Goal: Check status: Check status

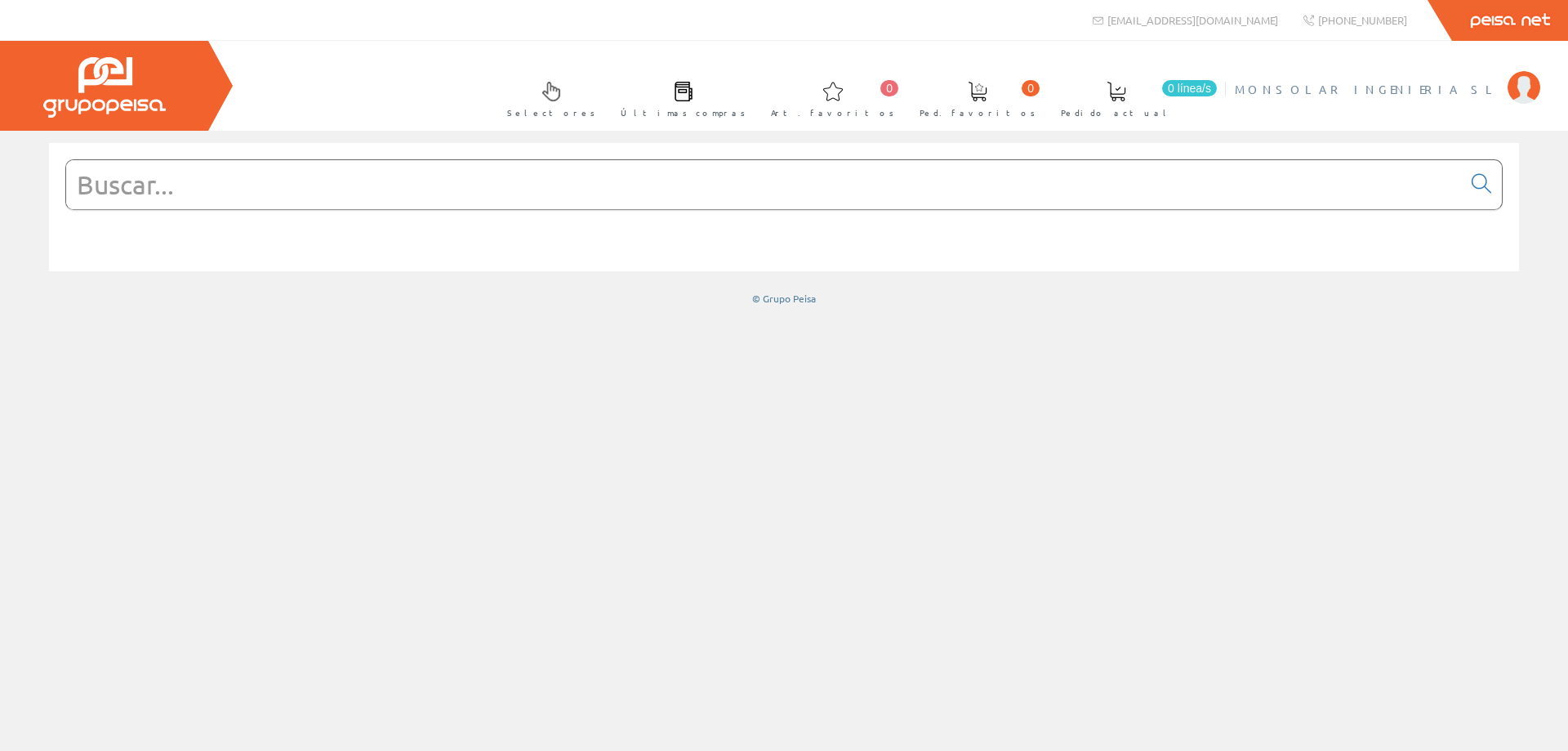
click at [1476, 90] on span "MONSOLAR INGENIERIA SL" at bounding box center [1367, 89] width 264 height 16
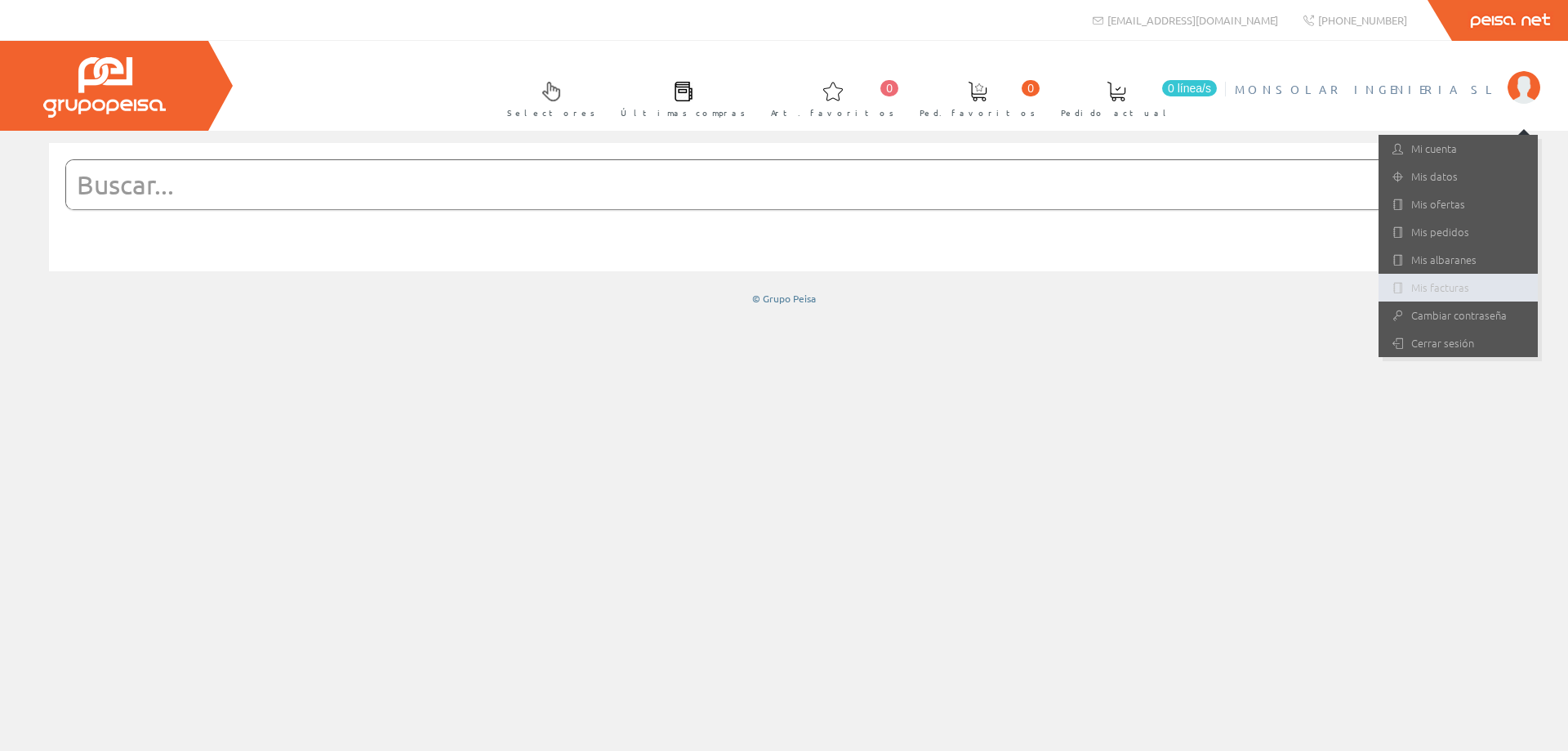
click at [1464, 291] on link "Mis facturas" at bounding box center [1458, 287] width 160 height 28
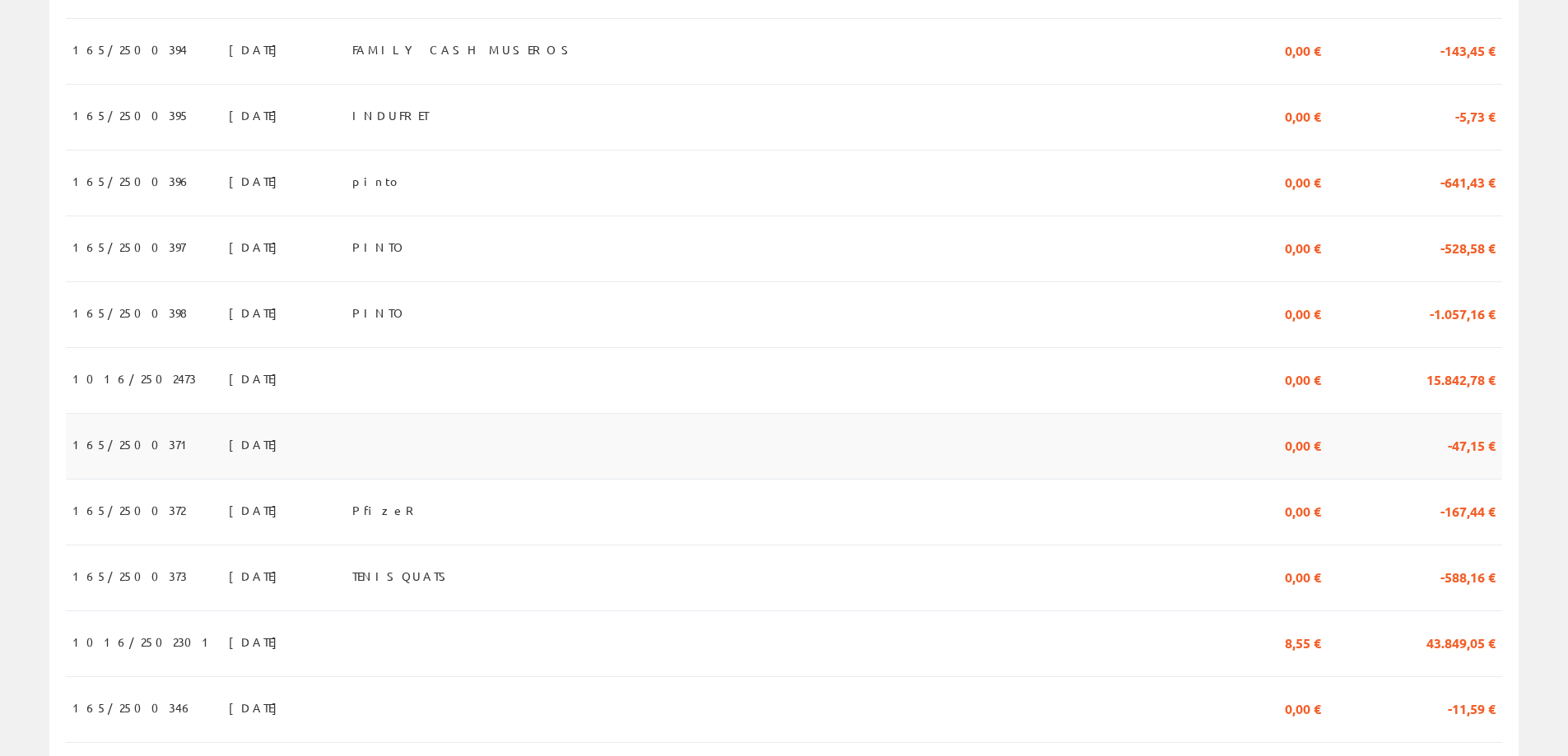
scroll to position [1347, 0]
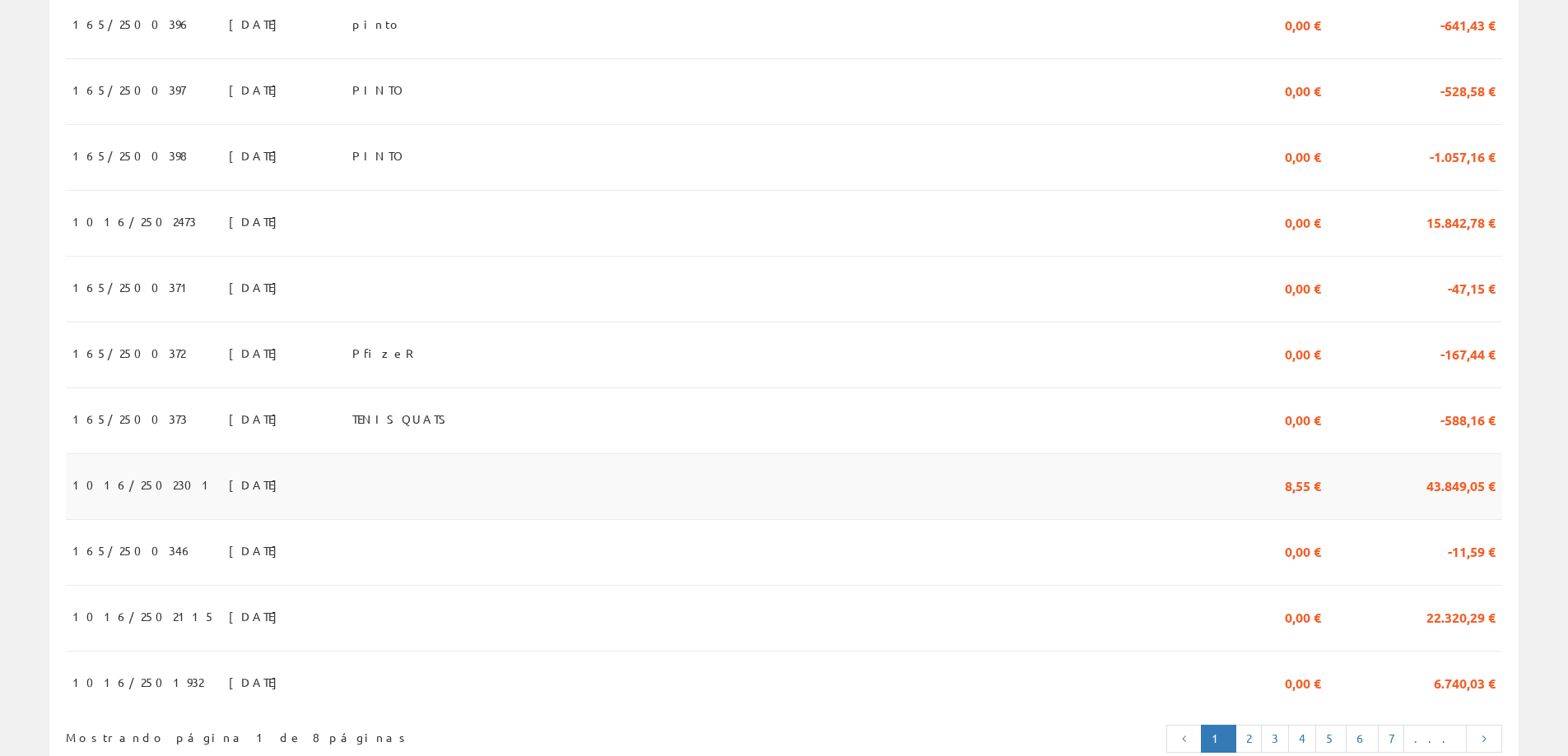
click at [1204, 498] on td at bounding box center [1138, 486] width 133 height 65
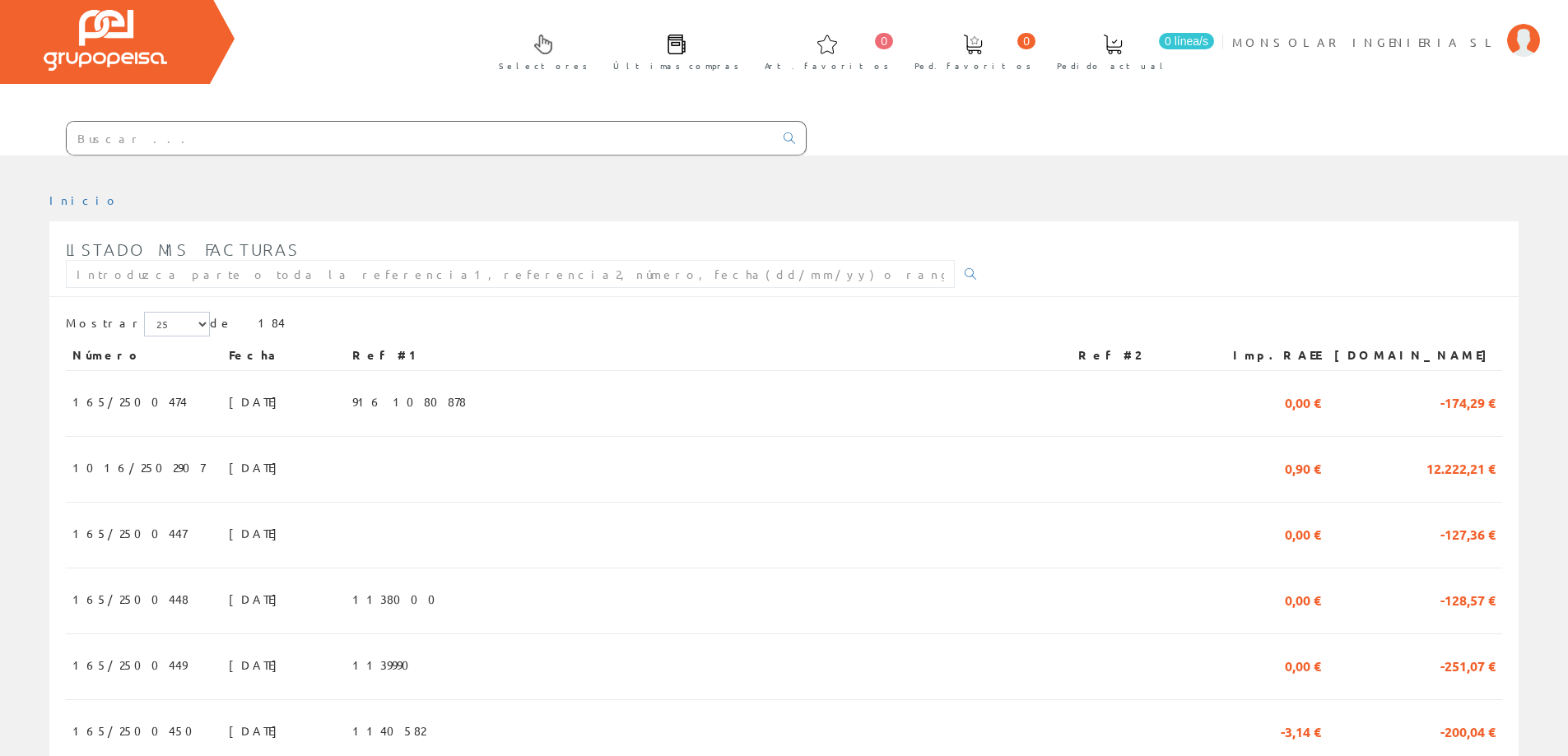
scroll to position [31, 0]
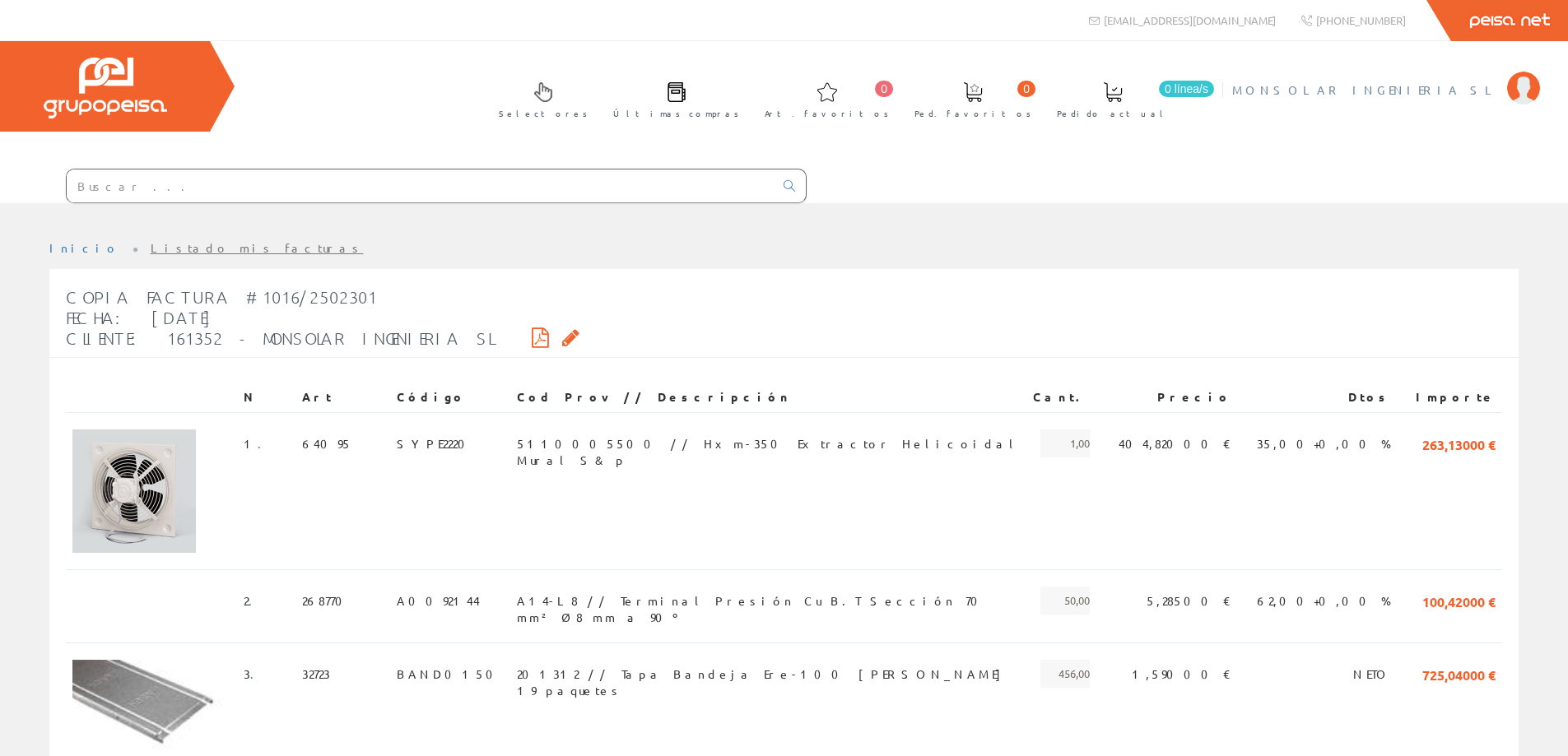
click at [1389, 93] on span "MONSOLAR INGENIERIA SL" at bounding box center [1365, 89] width 266 height 16
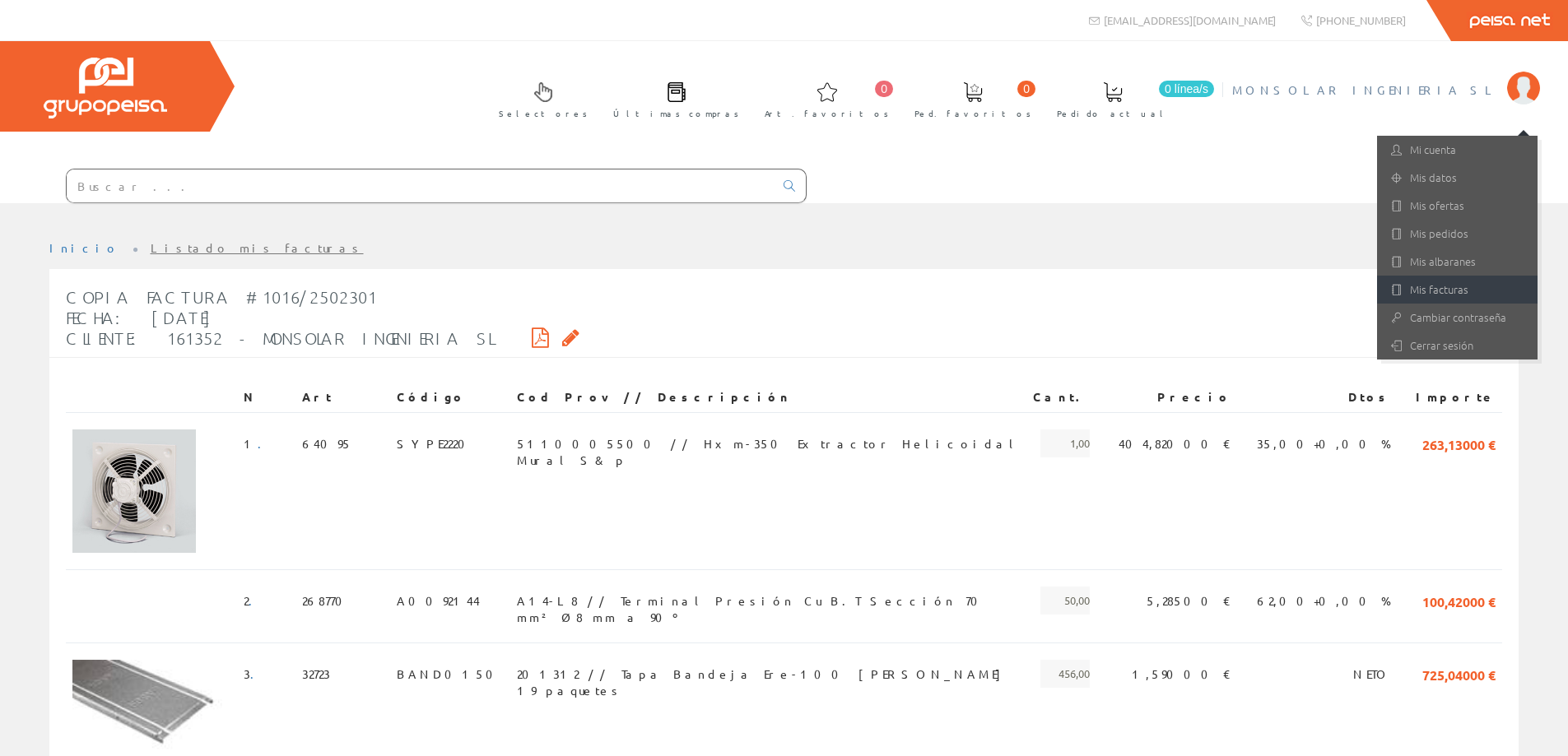
click at [1463, 295] on link "Mis facturas" at bounding box center [1457, 289] width 161 height 28
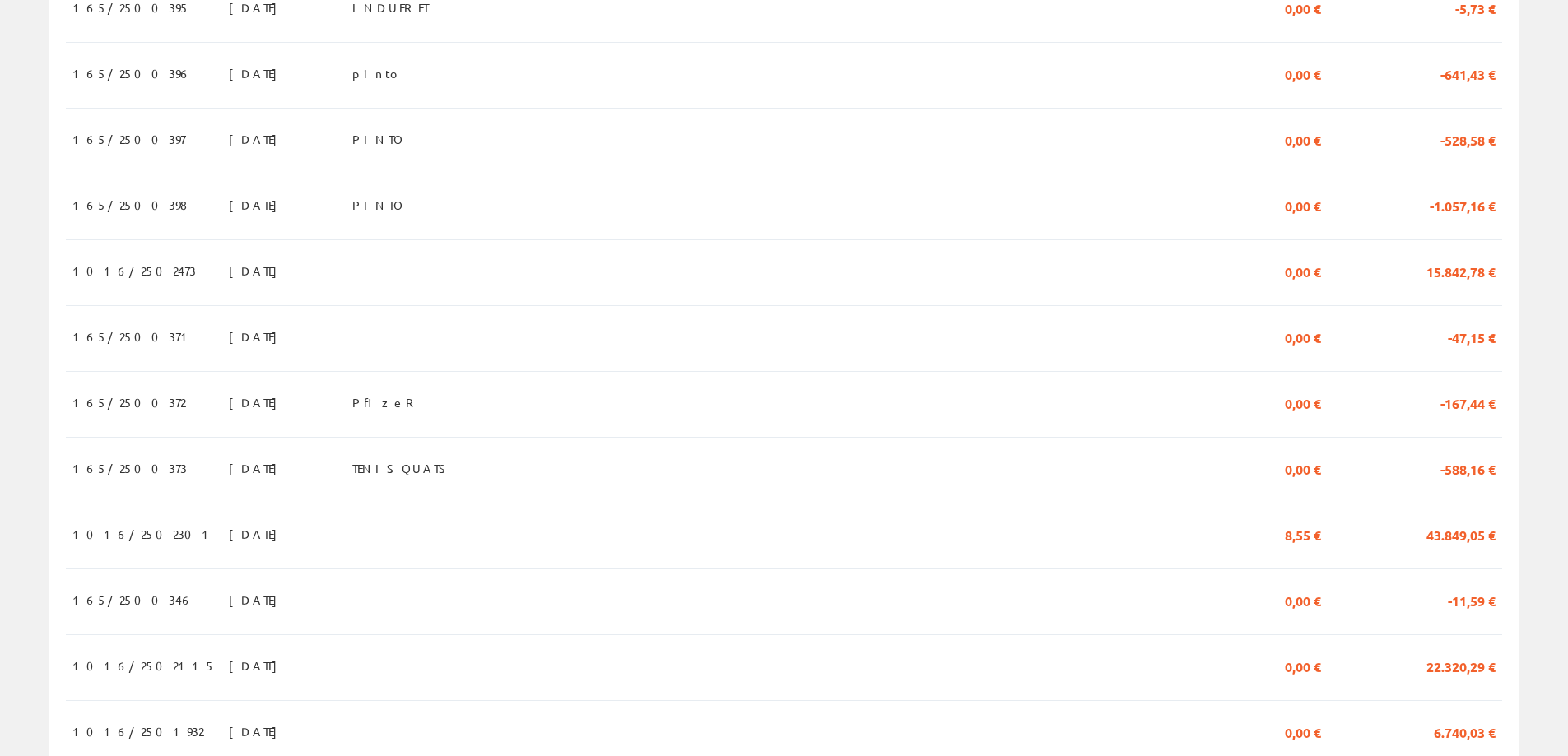
scroll to position [1429, 0]
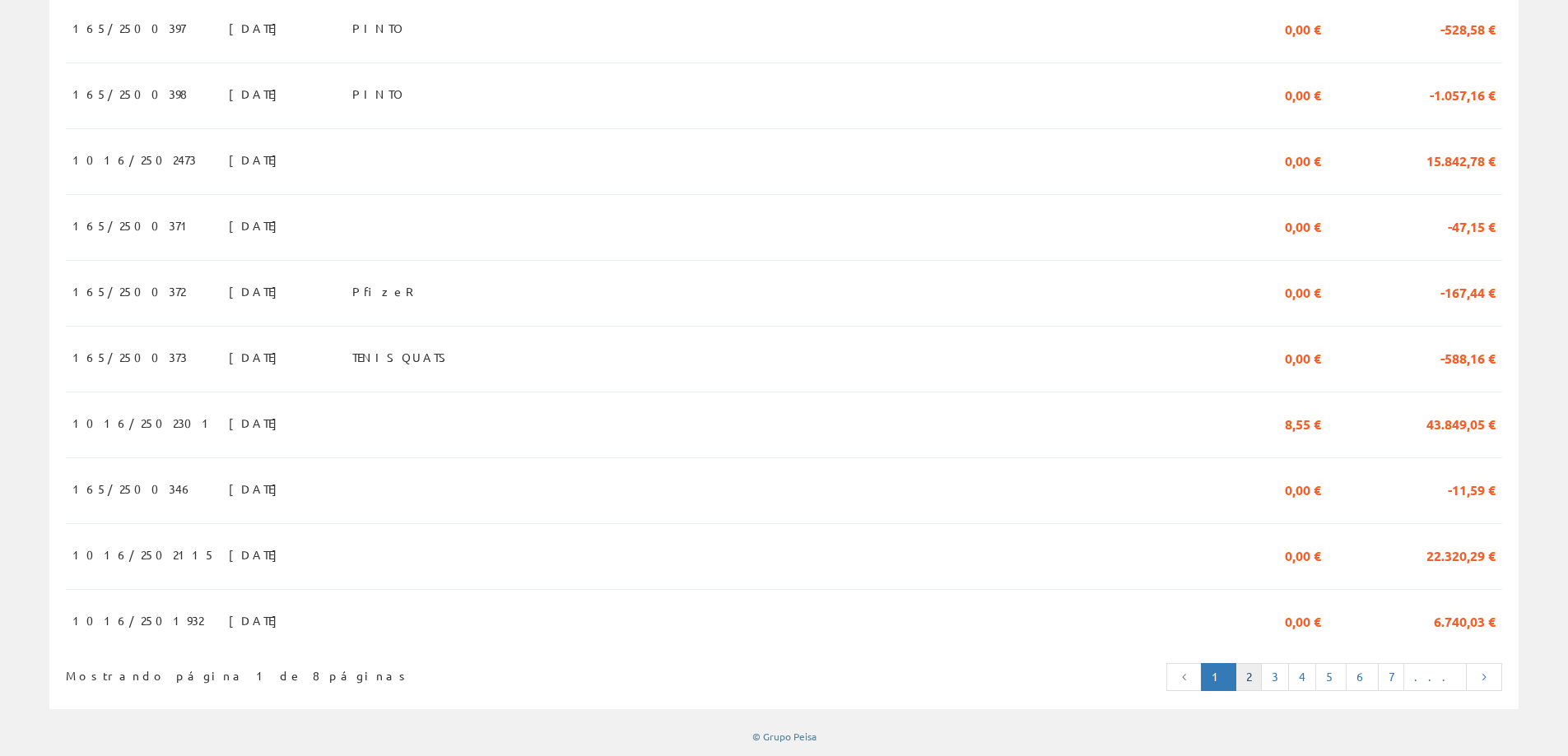
click at [1262, 682] on link "2" at bounding box center [1248, 677] width 26 height 28
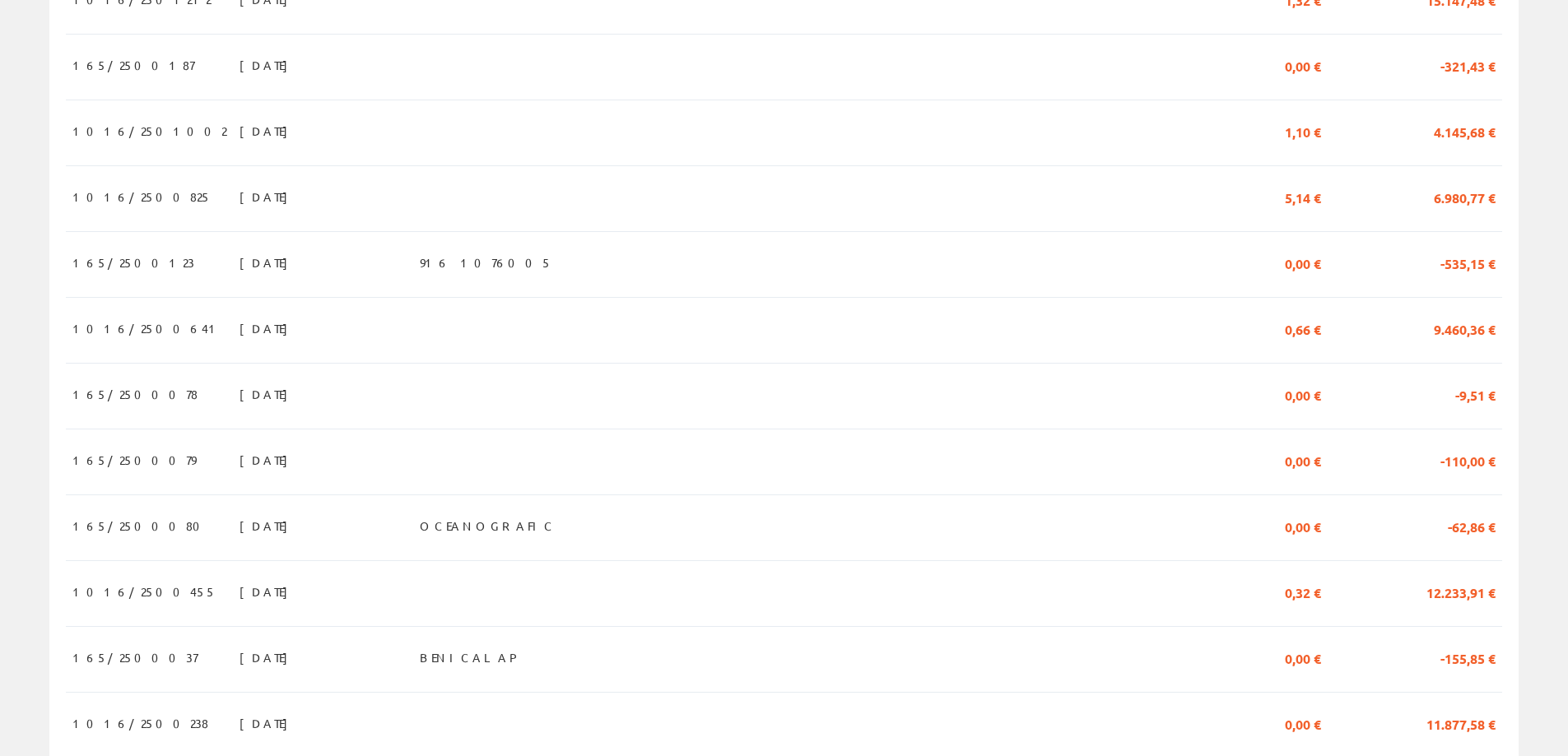
scroll to position [1429, 0]
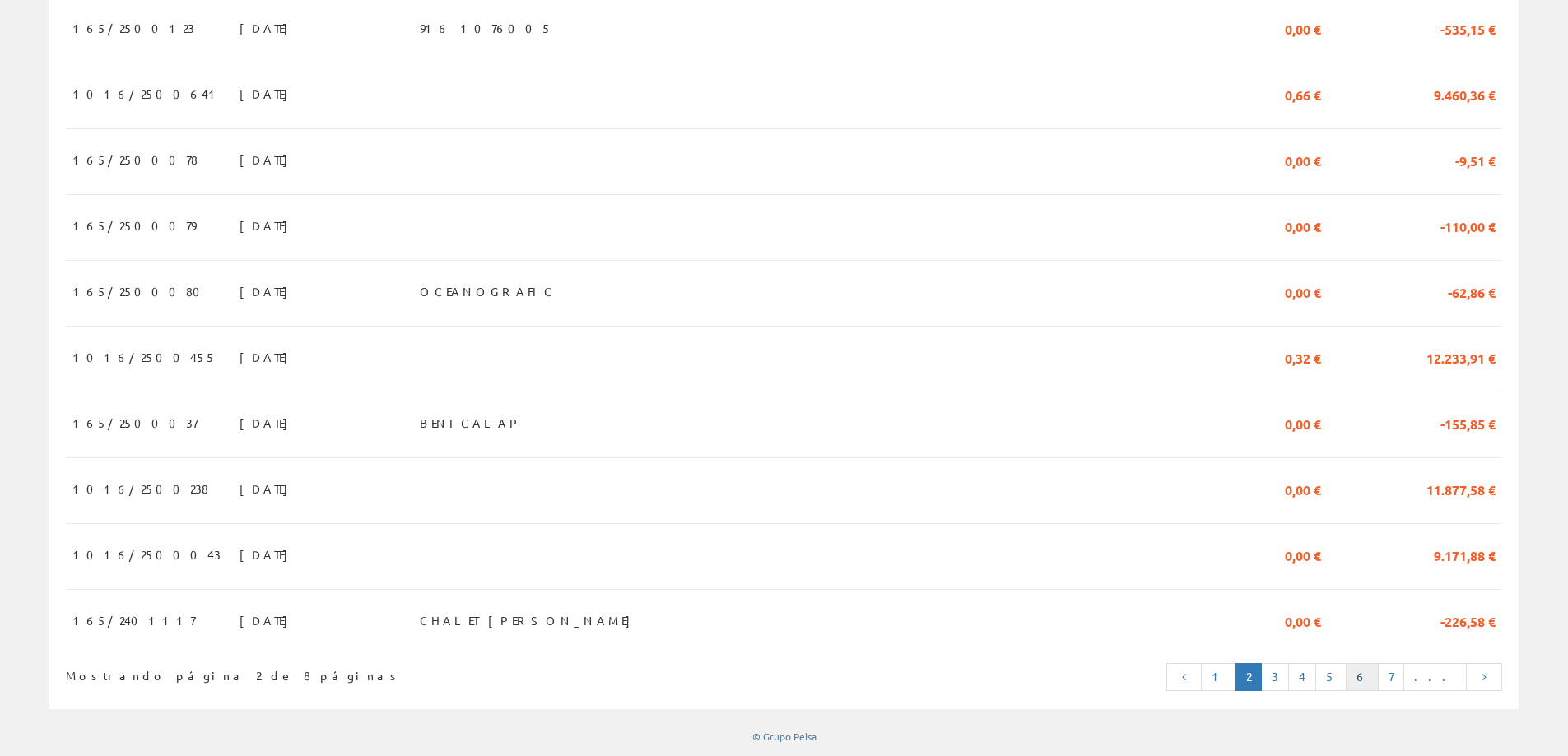
click at [1378, 679] on link "6" at bounding box center [1362, 677] width 33 height 28
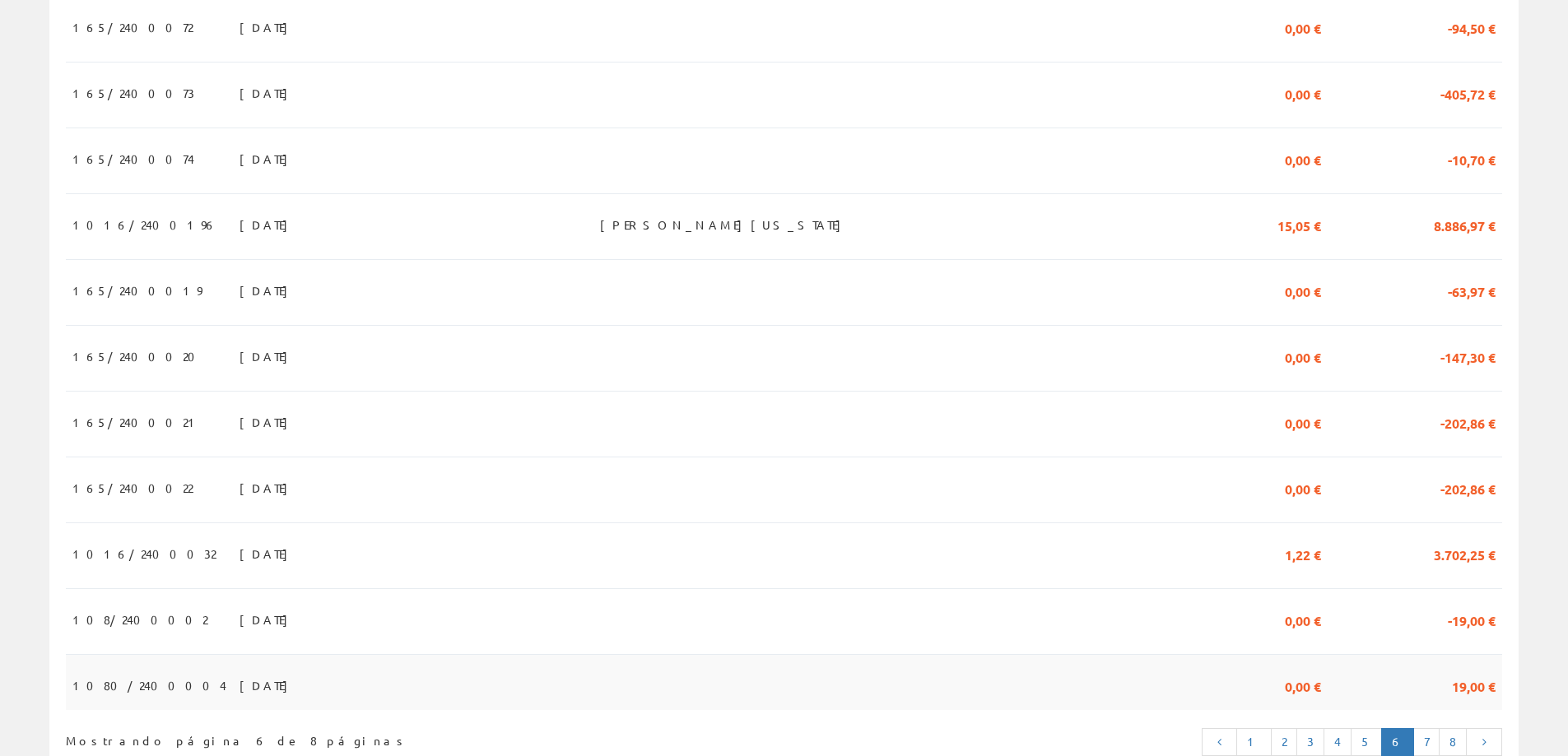
scroll to position [1429, 0]
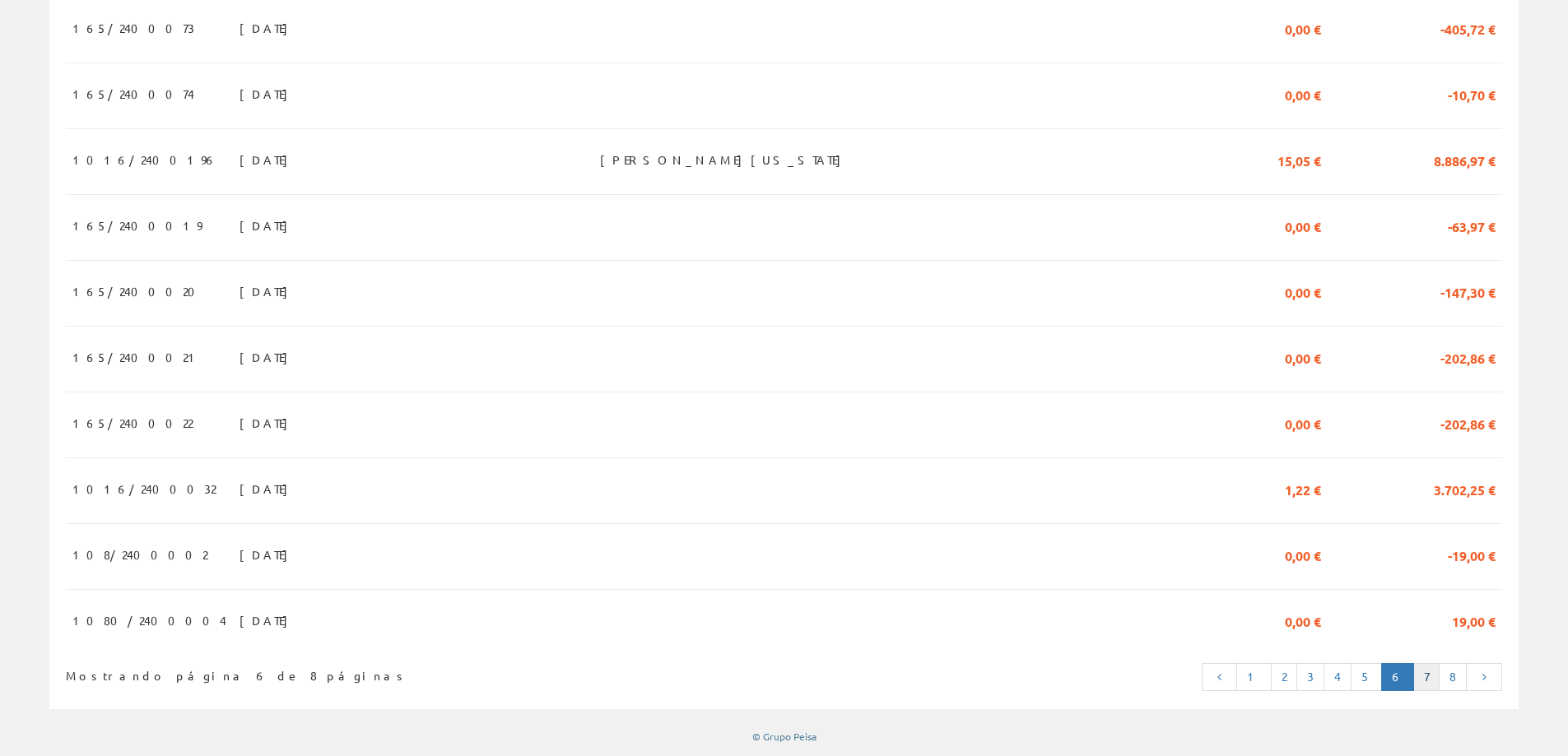
click at [1434, 675] on link "7" at bounding box center [1426, 677] width 26 height 28
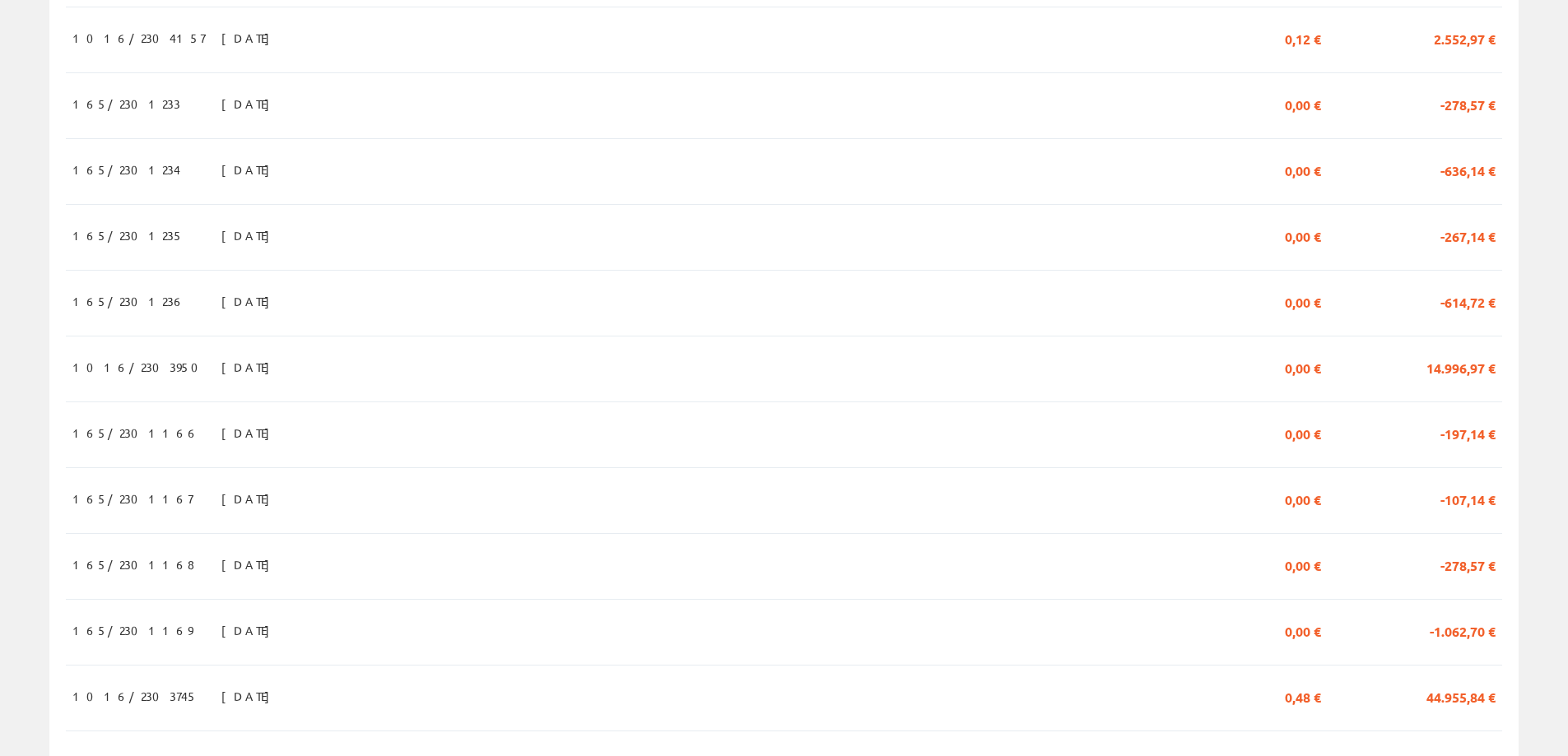
scroll to position [1399, 0]
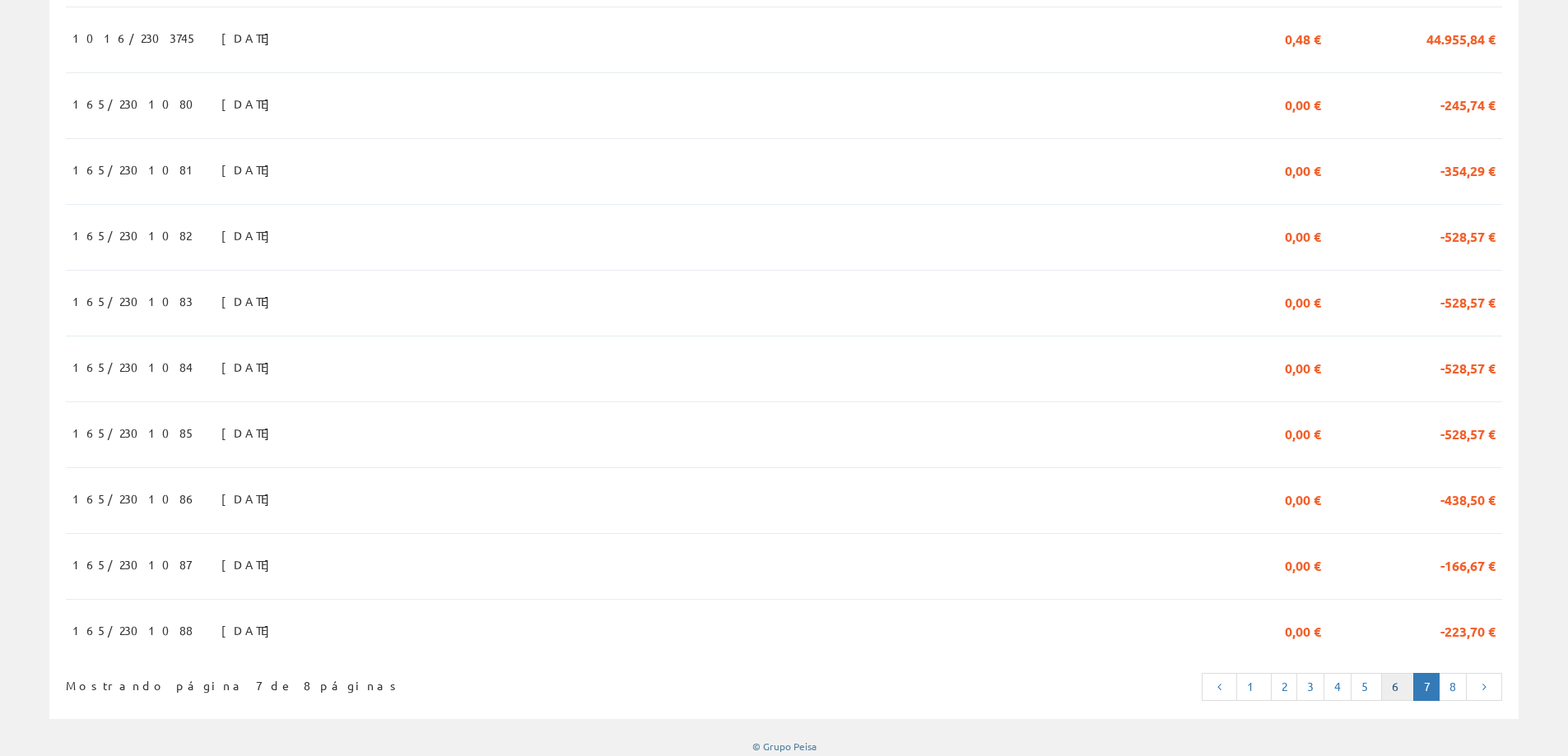
click at [1393, 701] on link "6" at bounding box center [1397, 686] width 33 height 28
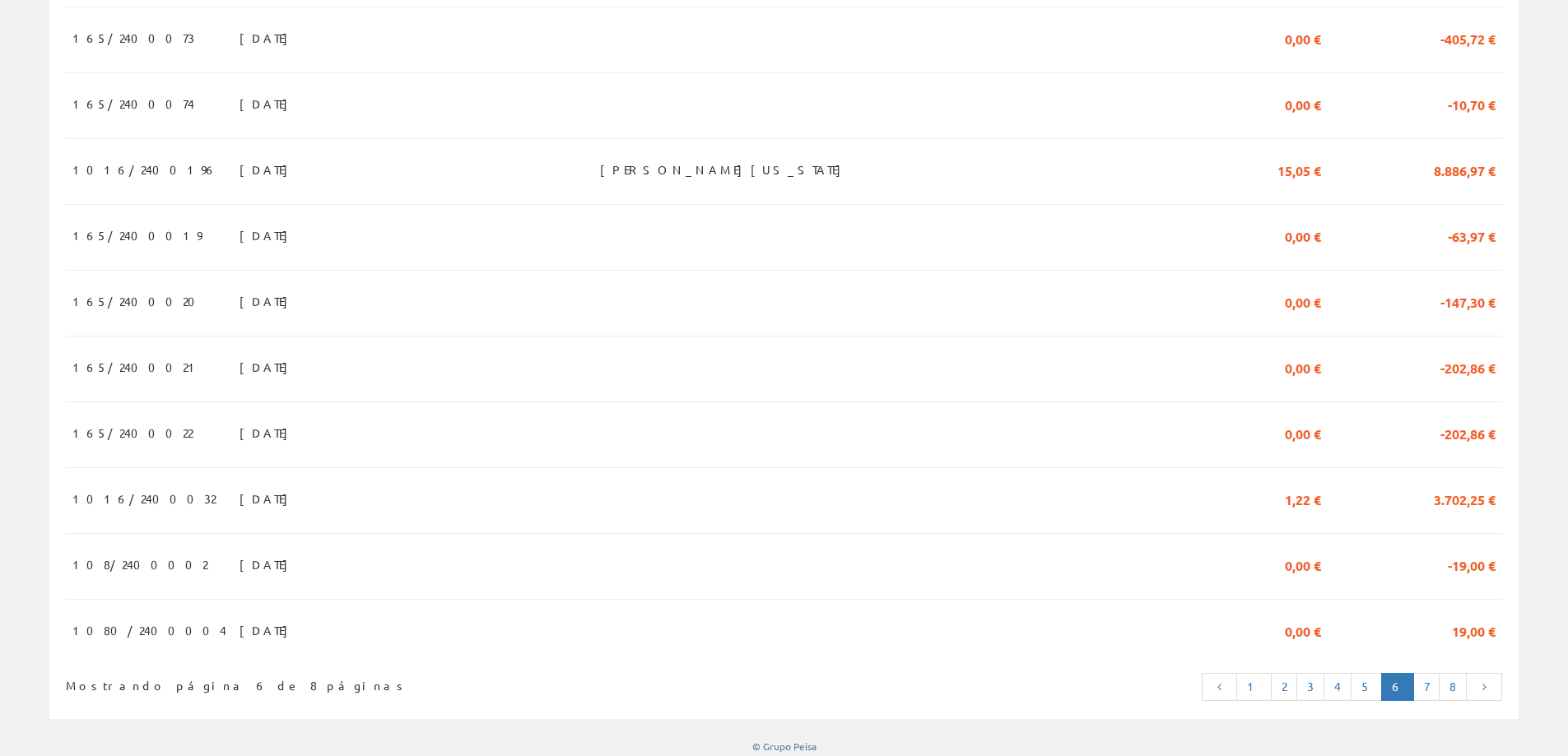
scroll to position [1429, 0]
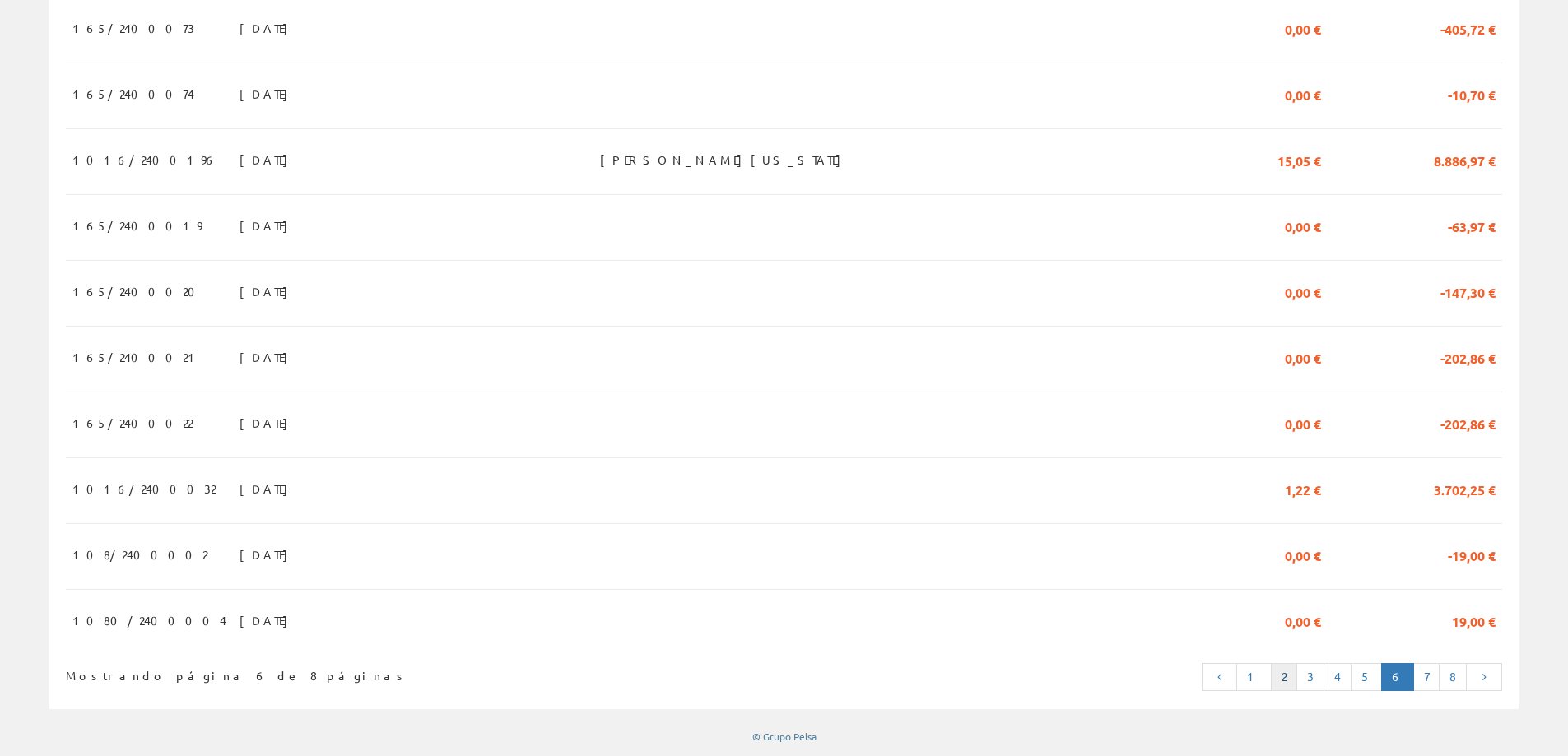
click at [1297, 682] on link "2" at bounding box center [1284, 677] width 26 height 28
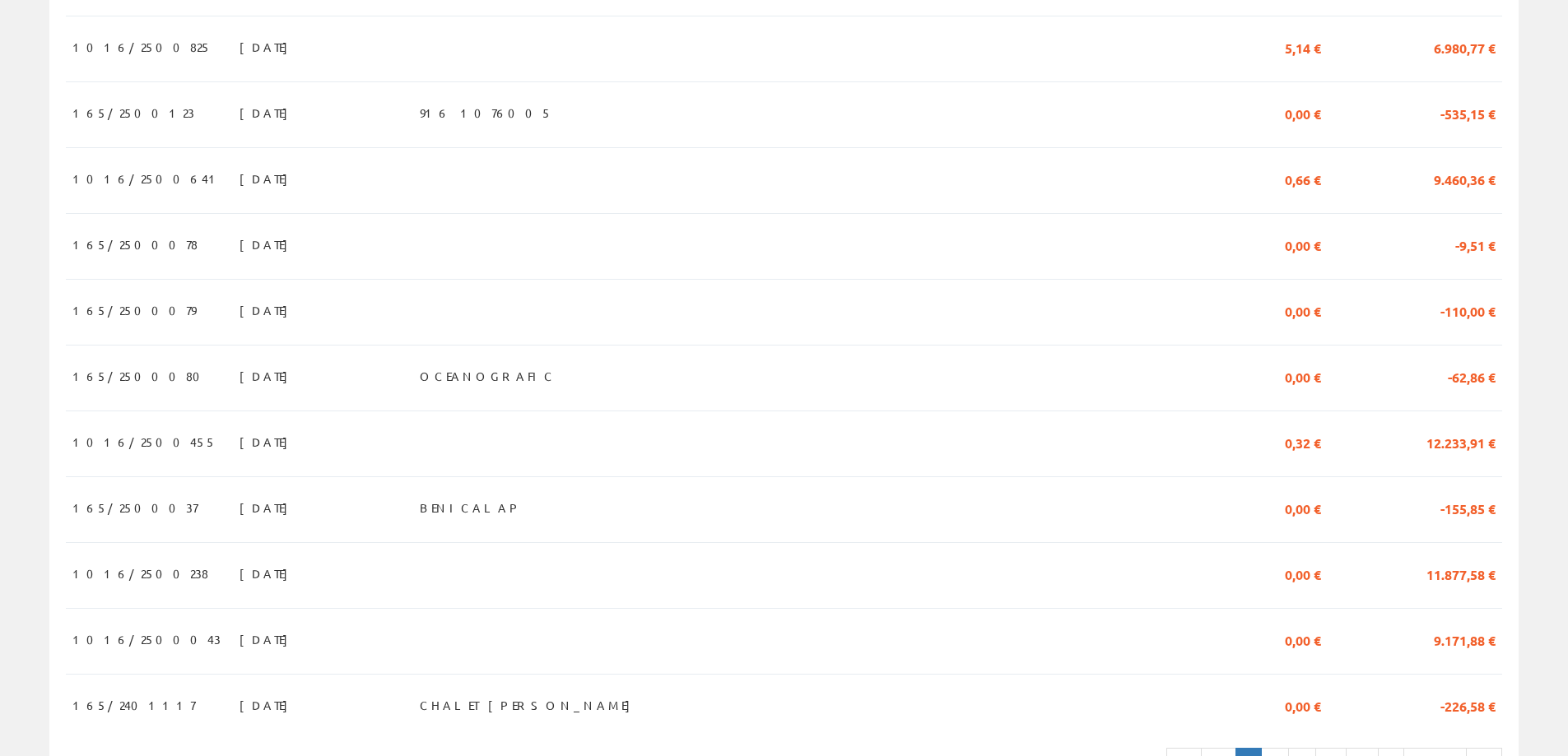
scroll to position [1429, 0]
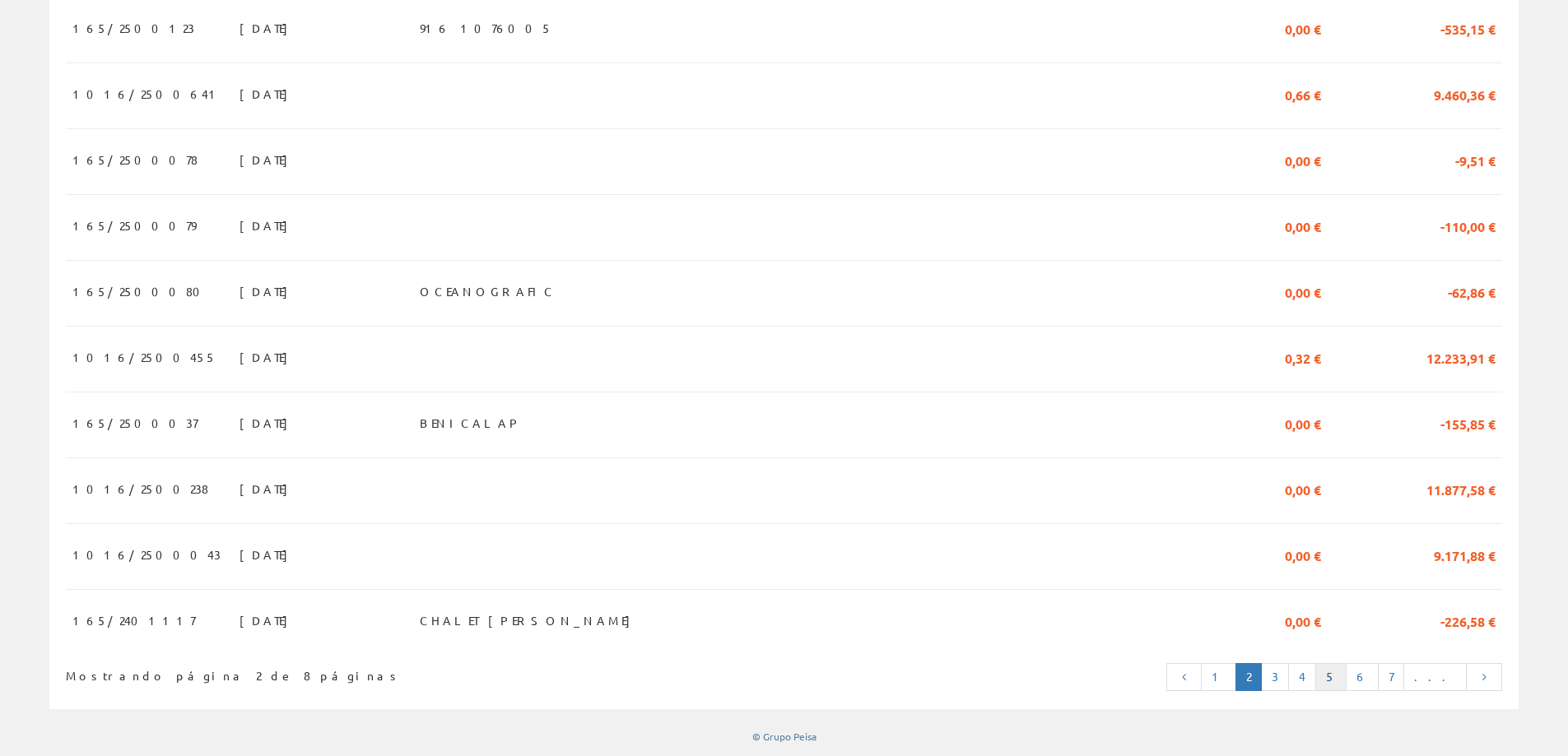
click at [1347, 677] on link "5" at bounding box center [1331, 677] width 31 height 28
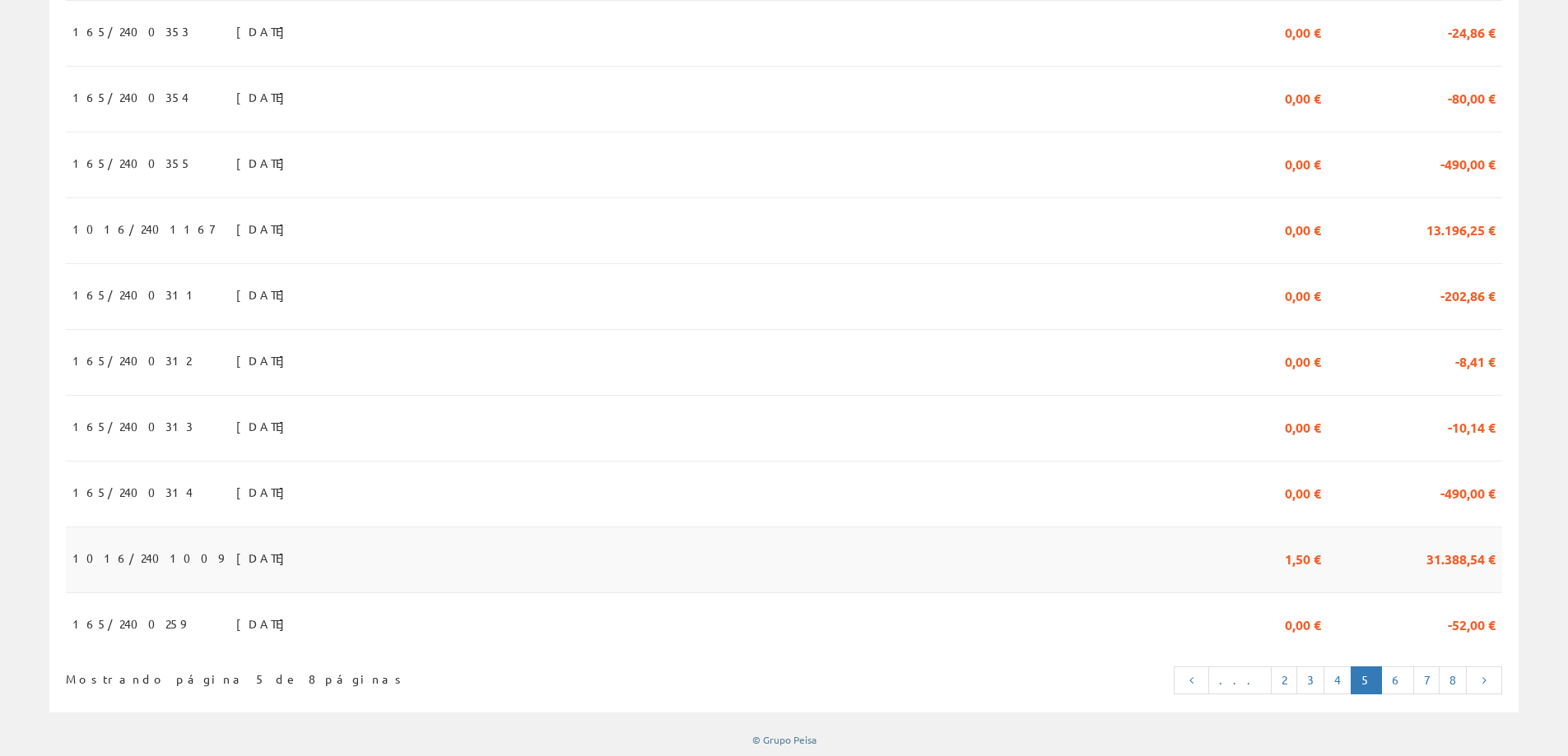
scroll to position [1429, 0]
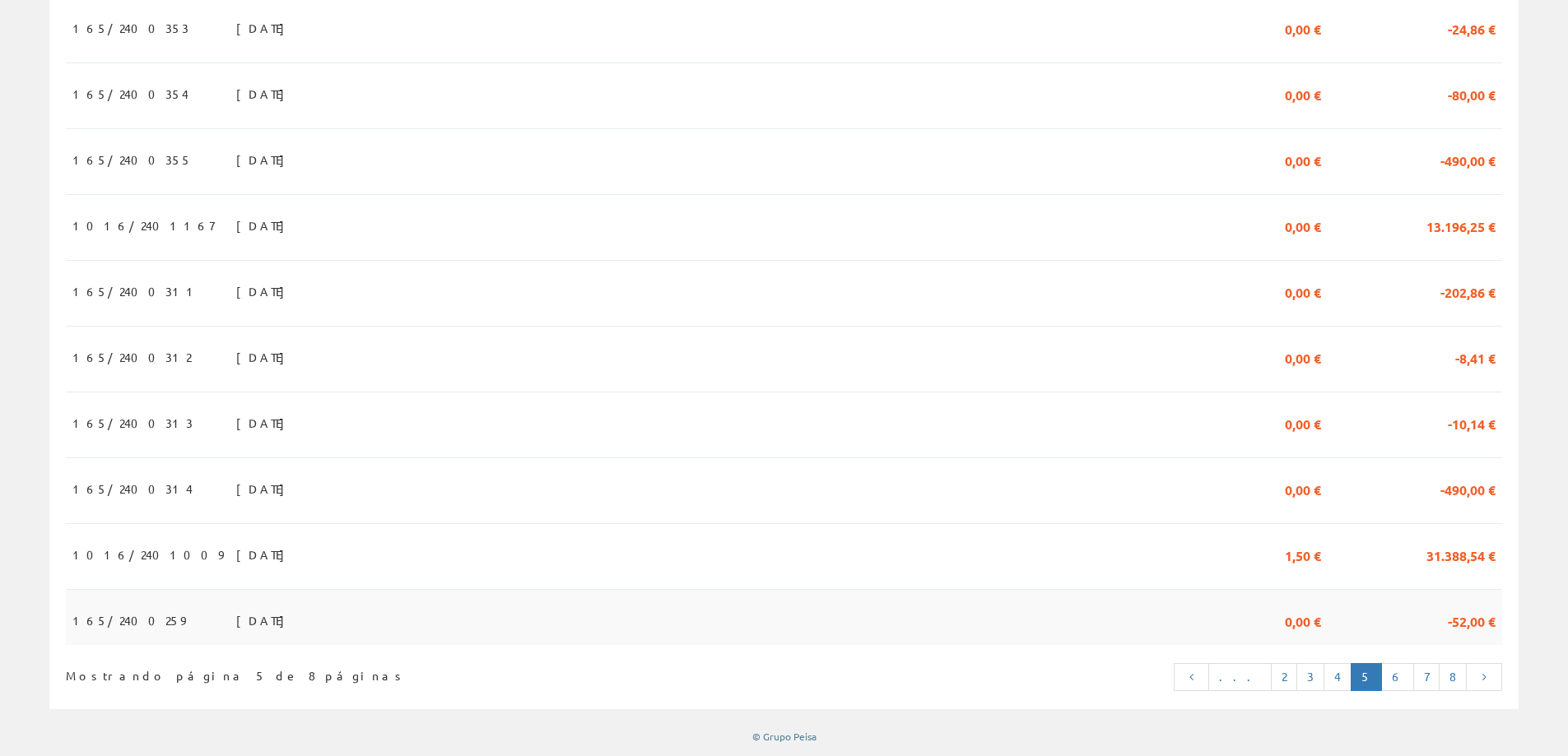
click at [237, 614] on span "15/03/2024" at bounding box center [265, 620] width 57 height 28
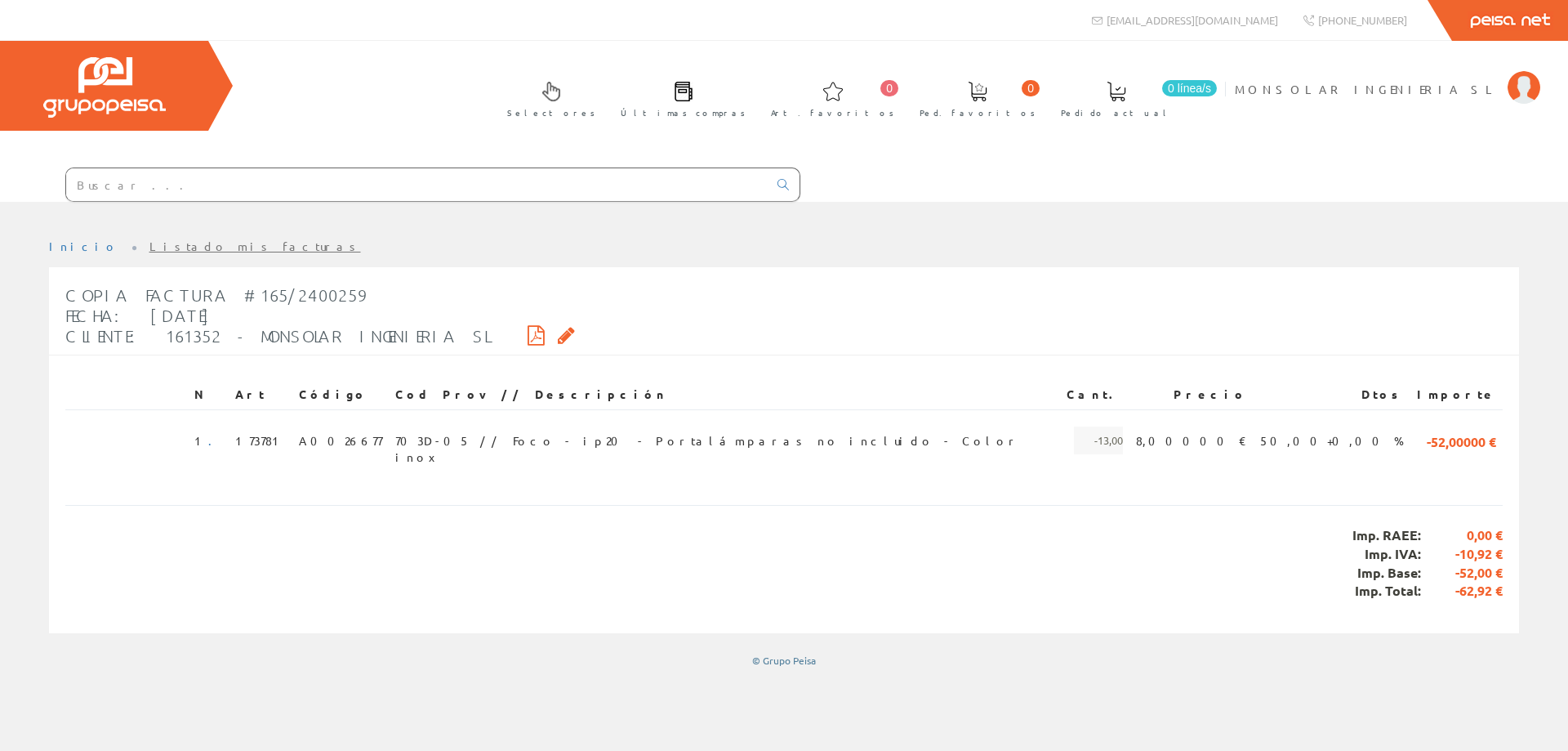
click at [149, 251] on link "Listado mis facturas" at bounding box center [255, 245] width 212 height 14
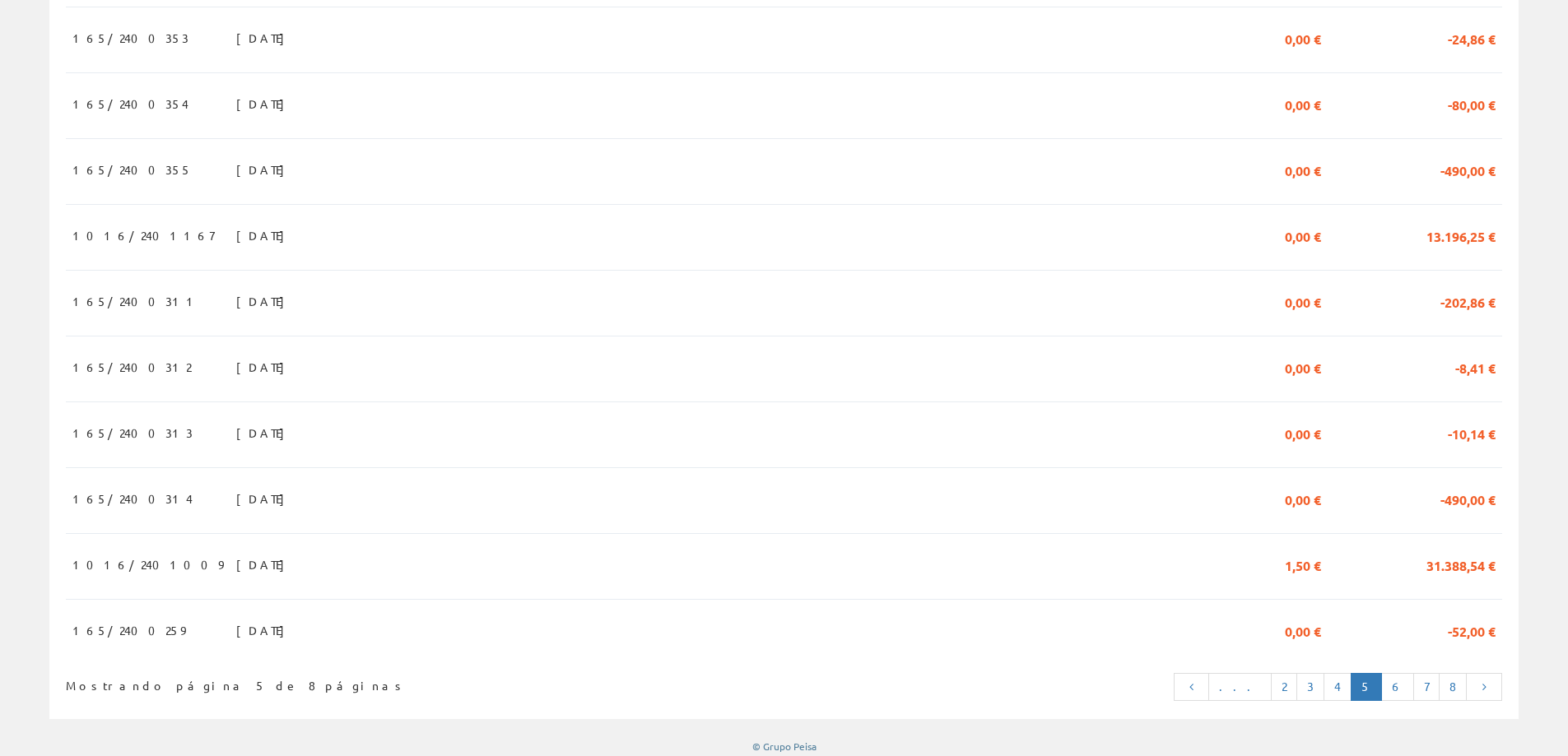
scroll to position [1429, 0]
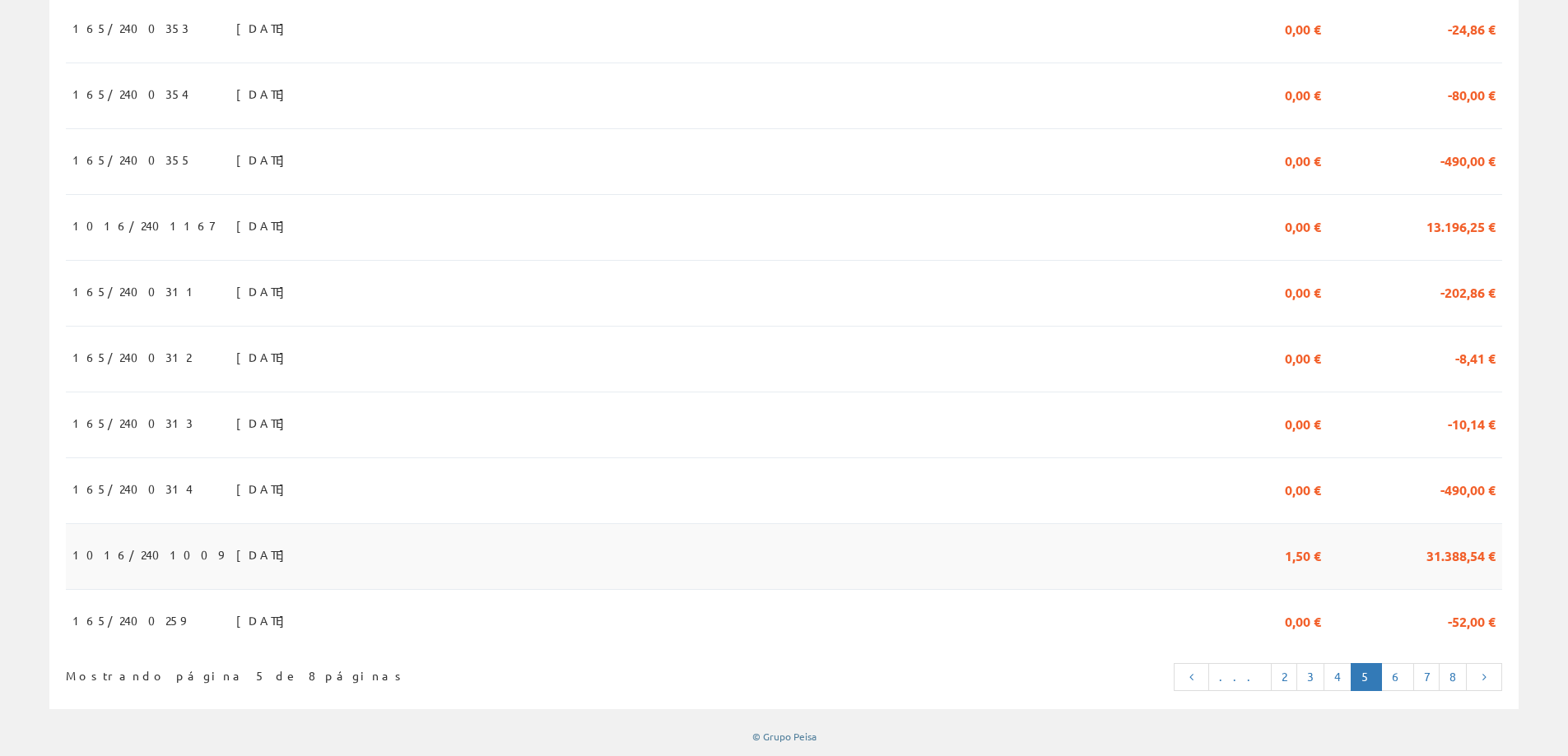
click at [1088, 546] on td at bounding box center [1088, 555] width 231 height 65
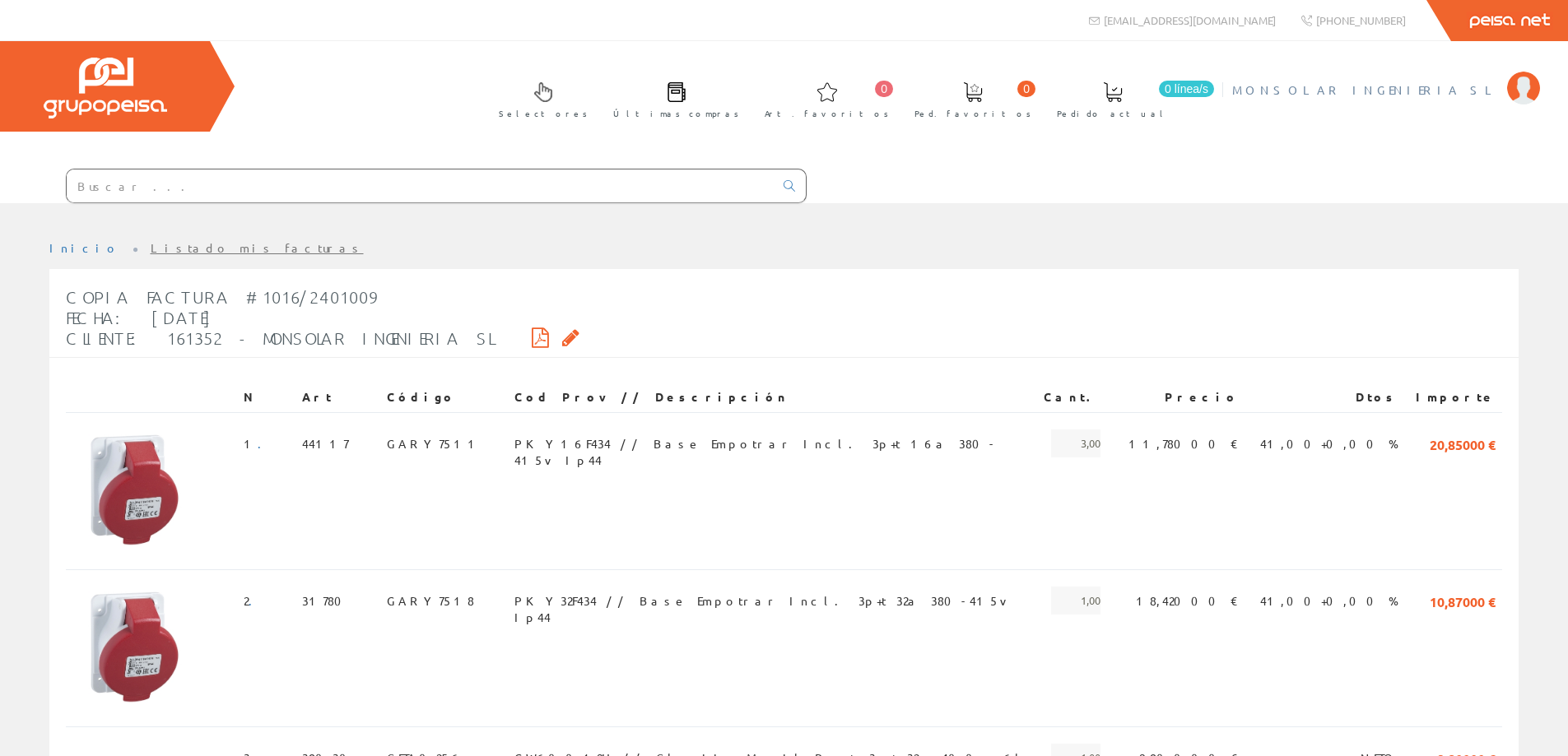
click at [1396, 93] on span "MONSOLAR INGENIERIA SL" at bounding box center [1365, 89] width 266 height 16
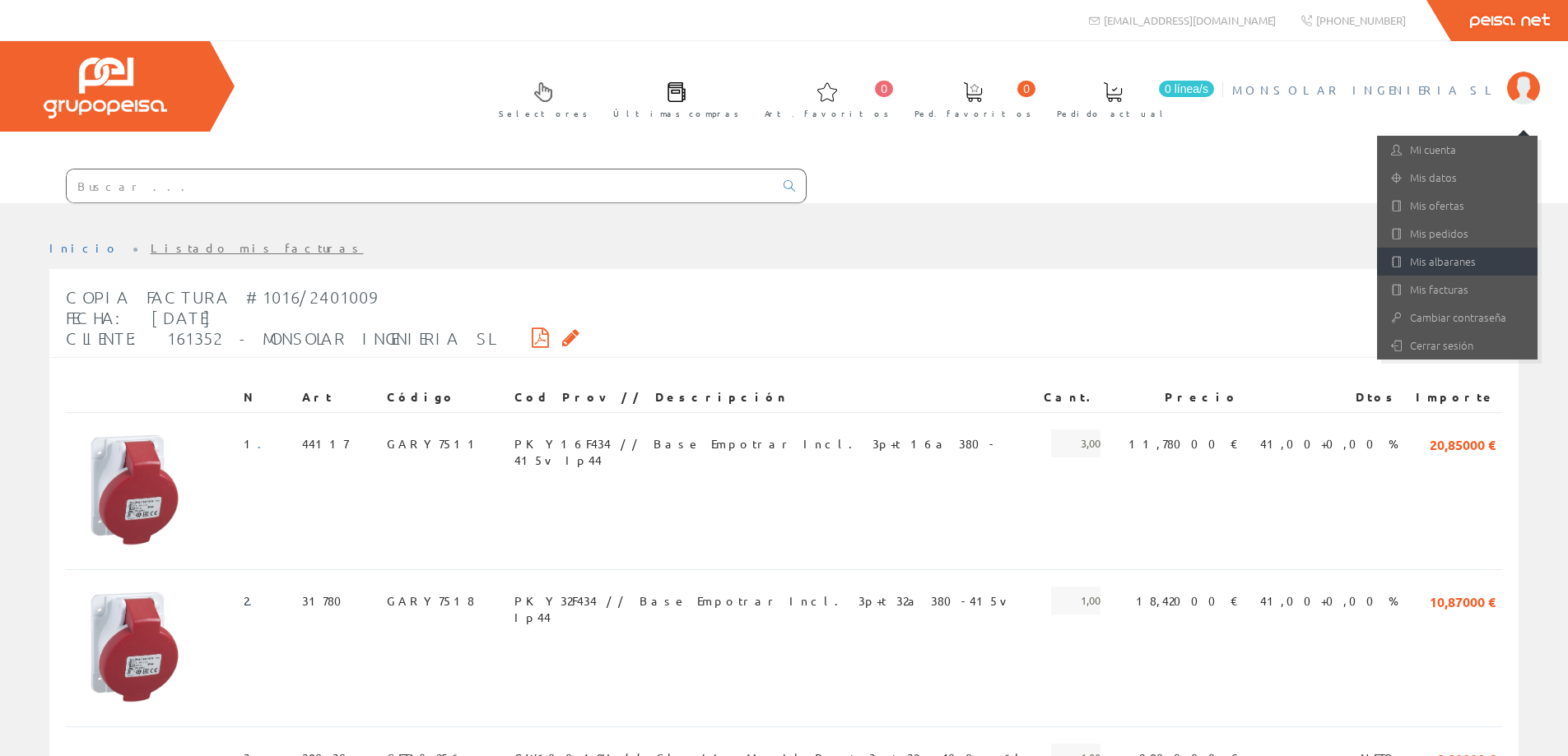
click at [1446, 258] on link "Mis albaranes" at bounding box center [1457, 261] width 161 height 28
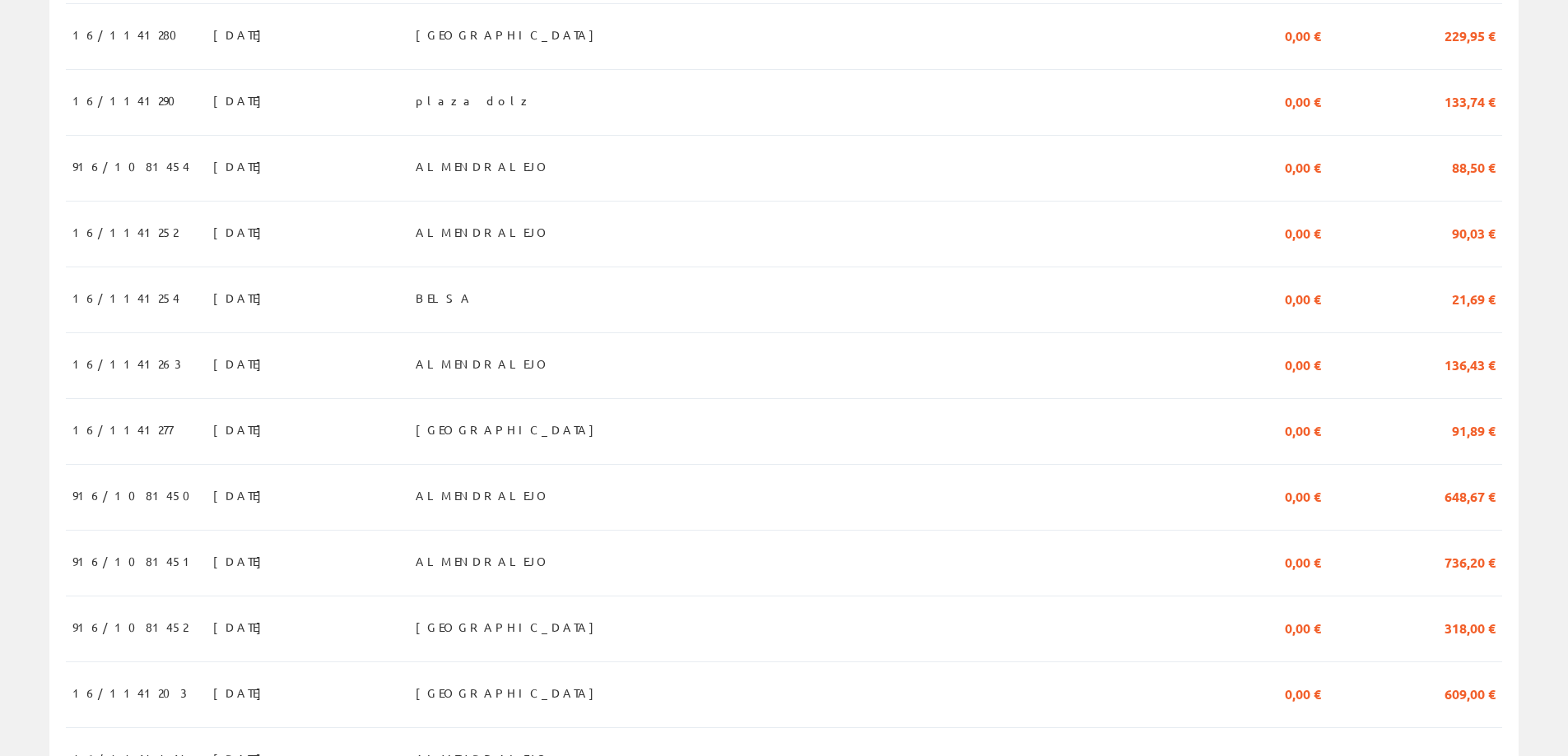
scroll to position [1429, 0]
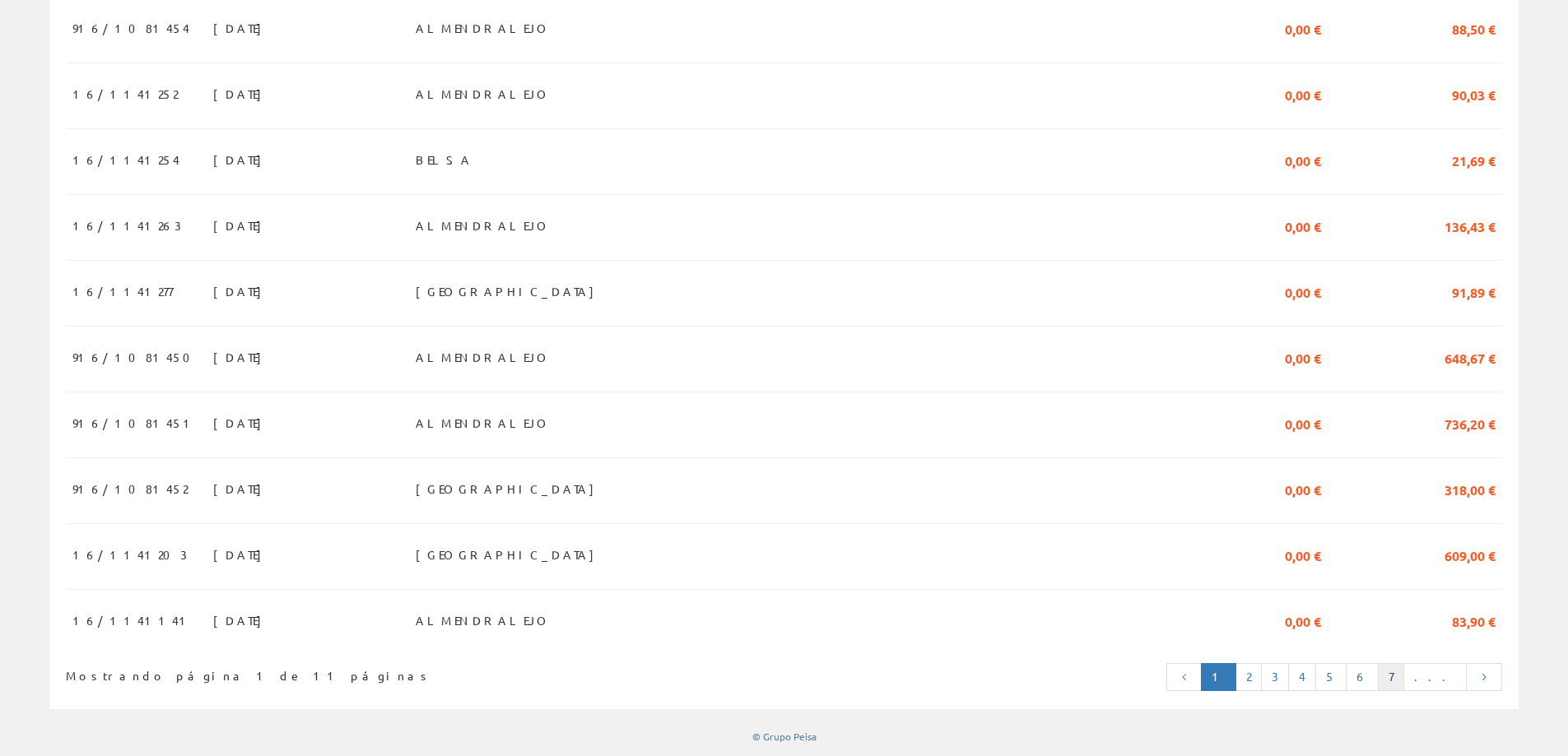
click at [1404, 672] on link "7" at bounding box center [1390, 677] width 26 height 28
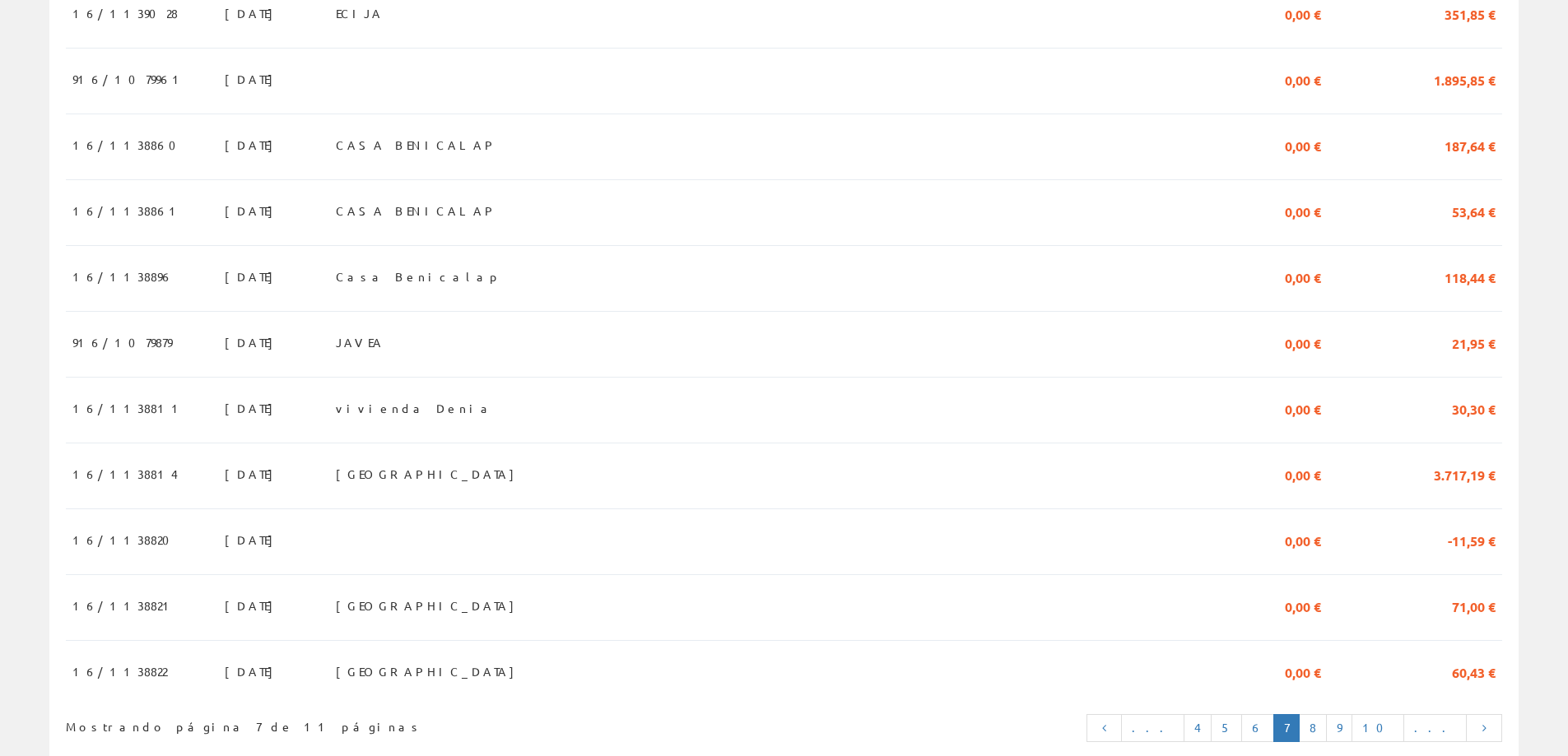
scroll to position [1424, 0]
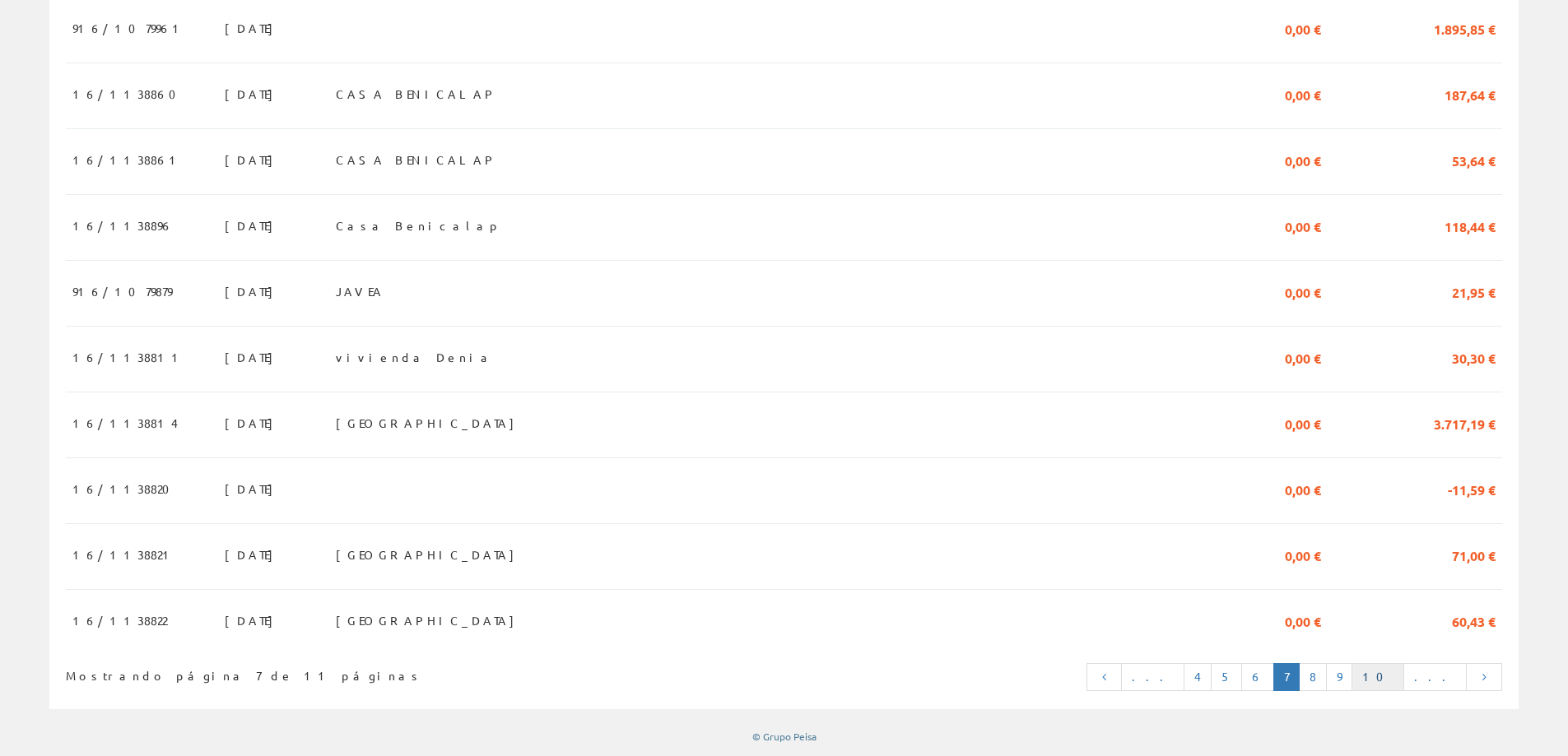
click at [1404, 676] on link "10" at bounding box center [1378, 677] width 53 height 28
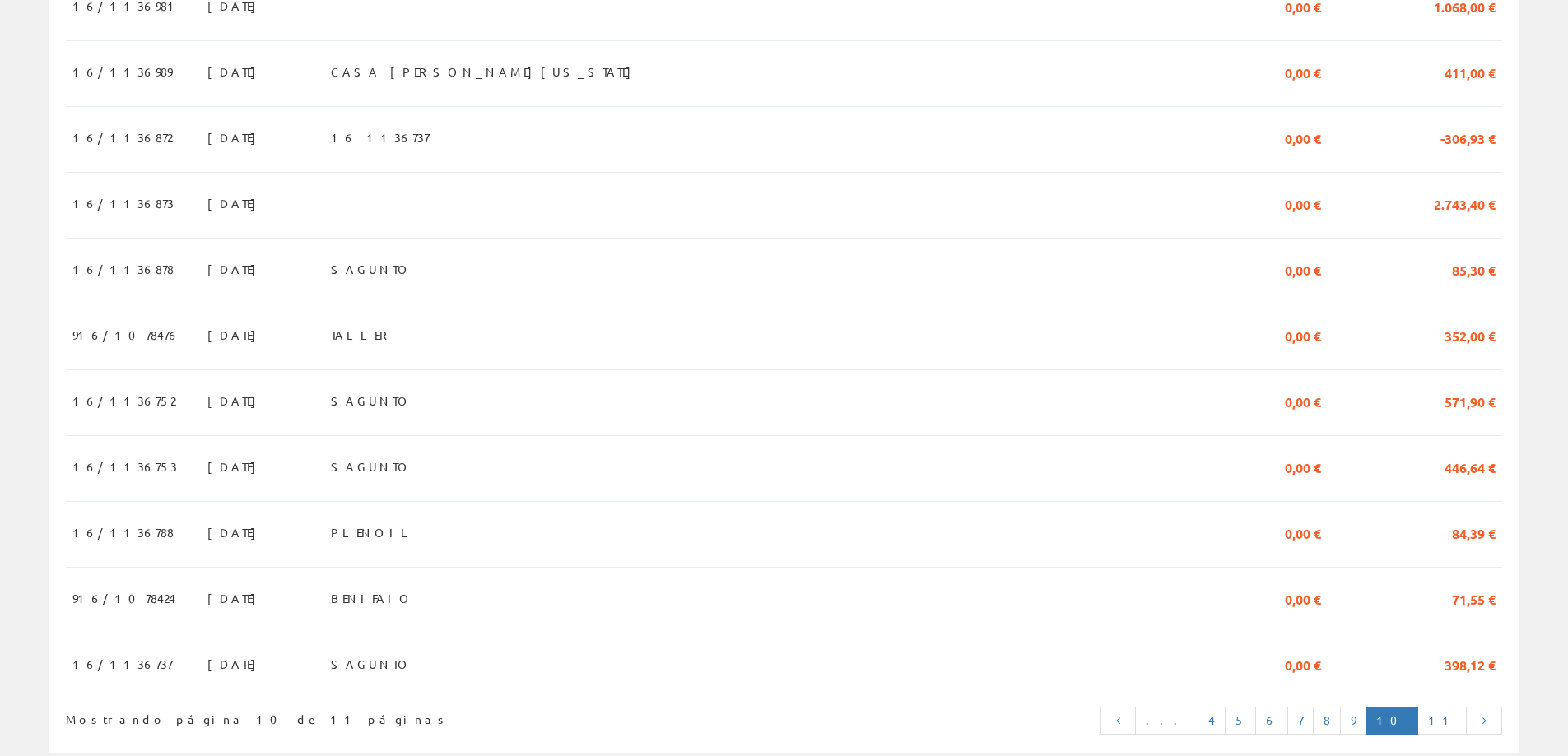
scroll to position [1429, 0]
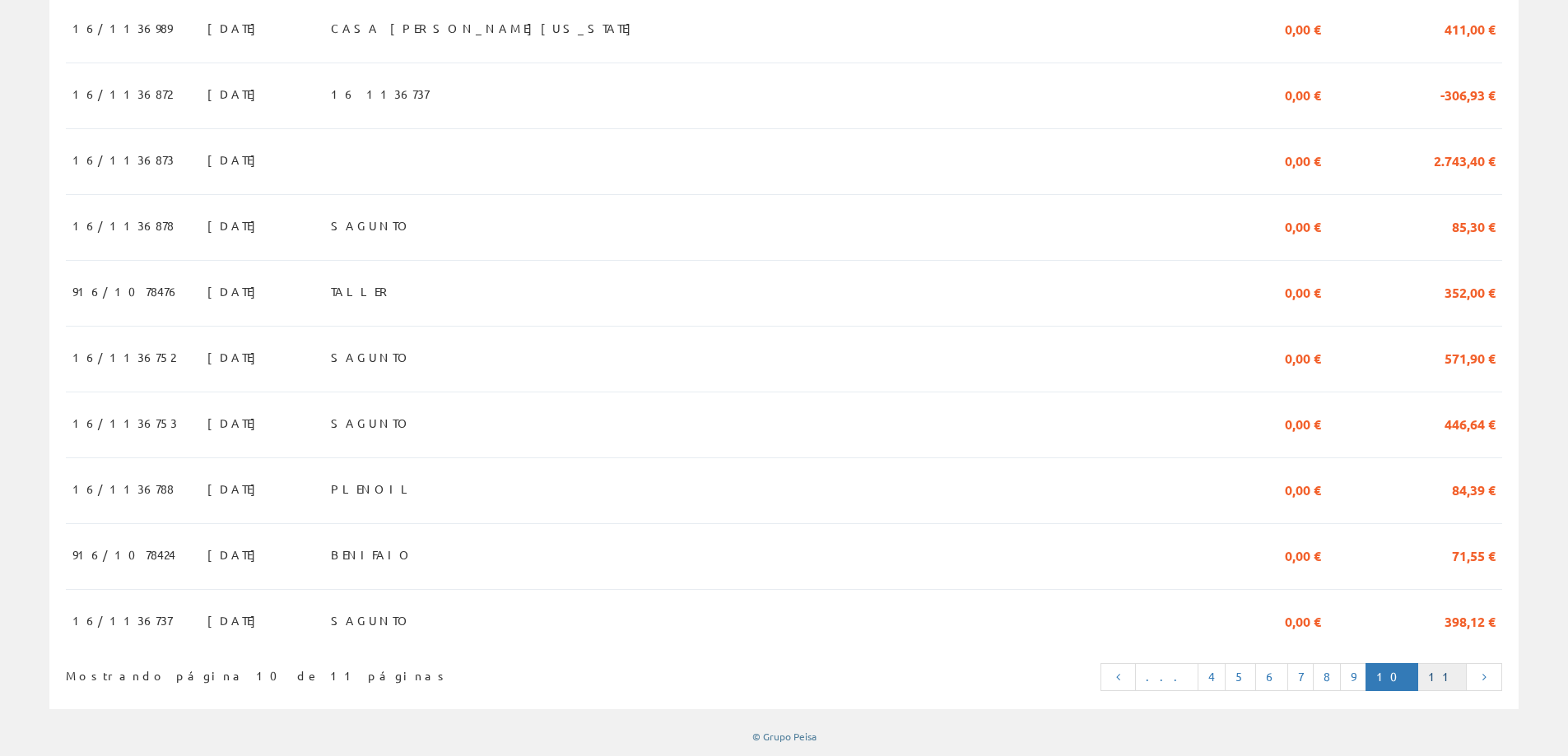
click at [1453, 674] on link "11" at bounding box center [1442, 677] width 49 height 28
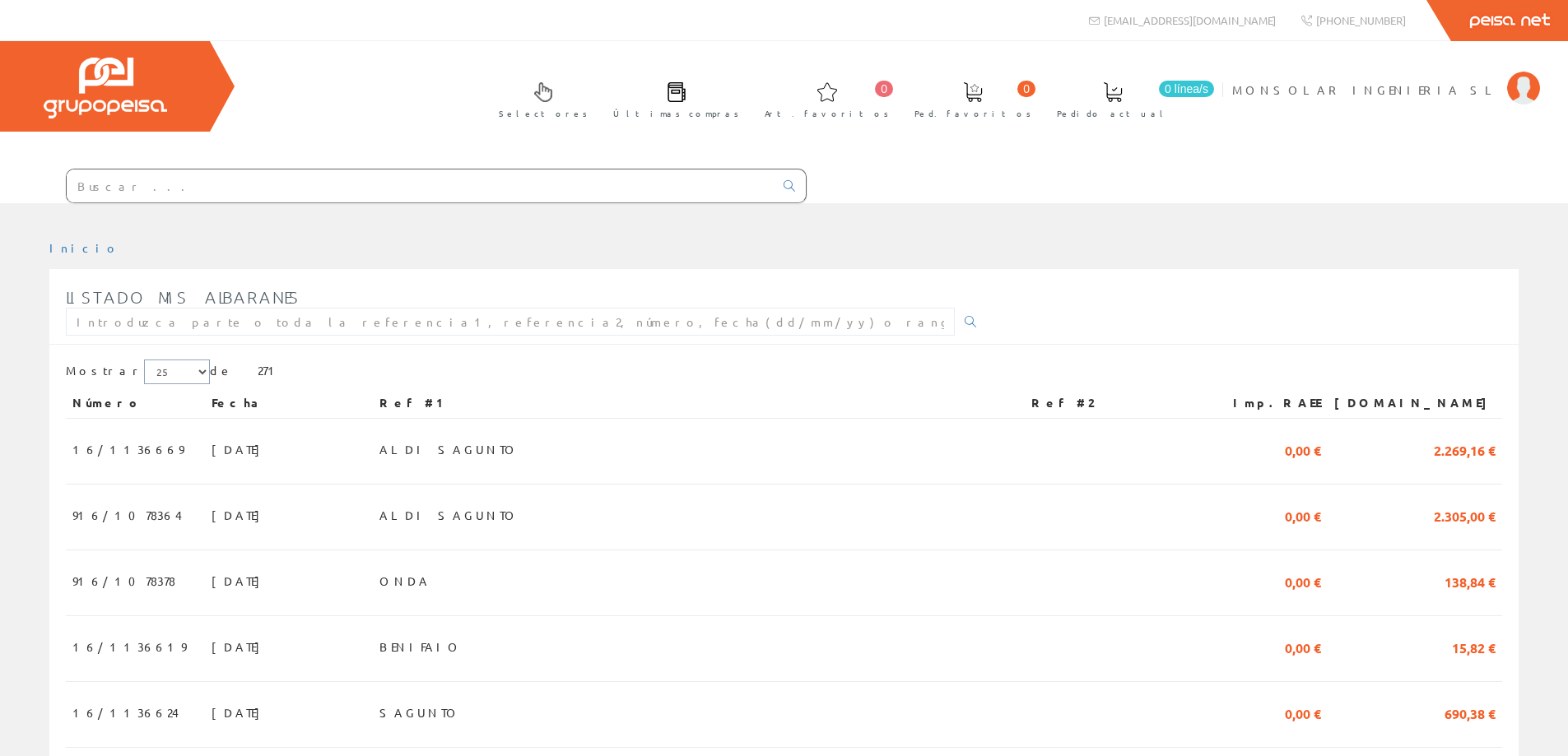
click at [170, 375] on select "5 15 25" at bounding box center [176, 372] width 66 height 25
click at [1476, 85] on span "MONSOLAR INGENIERIA SL" at bounding box center [1365, 89] width 266 height 16
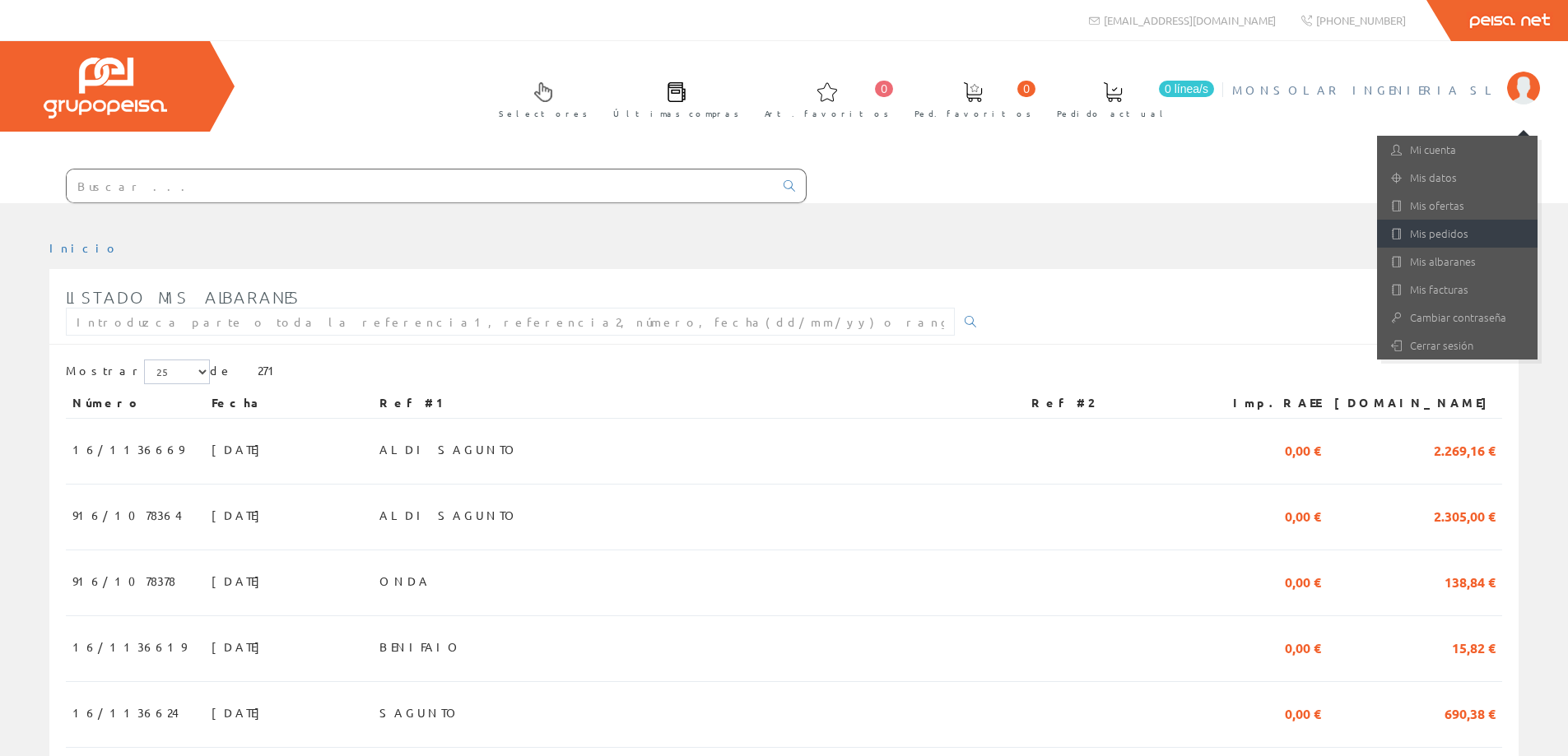
click at [1449, 234] on link "Mis pedidos" at bounding box center [1457, 233] width 161 height 28
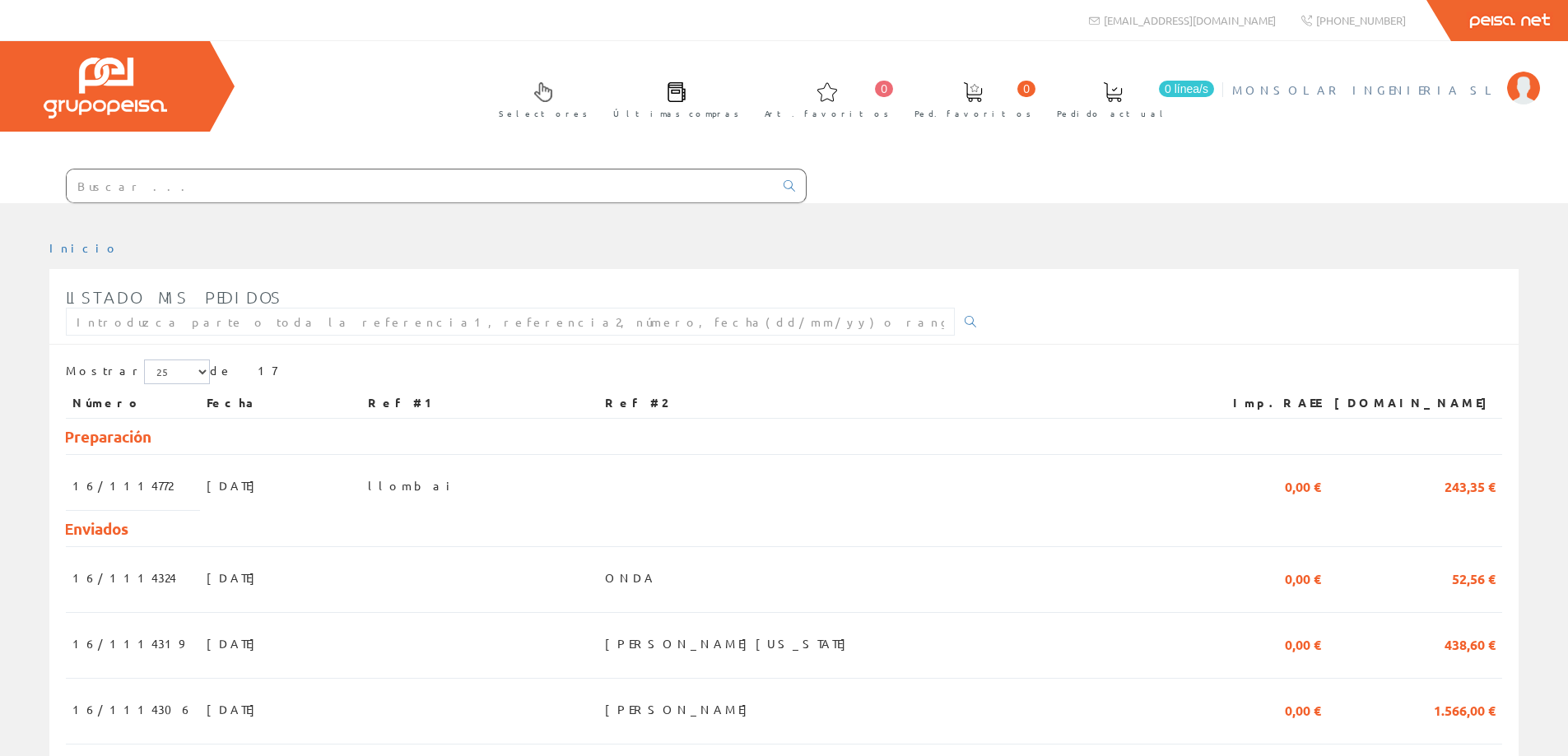
click at [1400, 85] on span "MONSOLAR INGENIERIA SL" at bounding box center [1365, 89] width 266 height 16
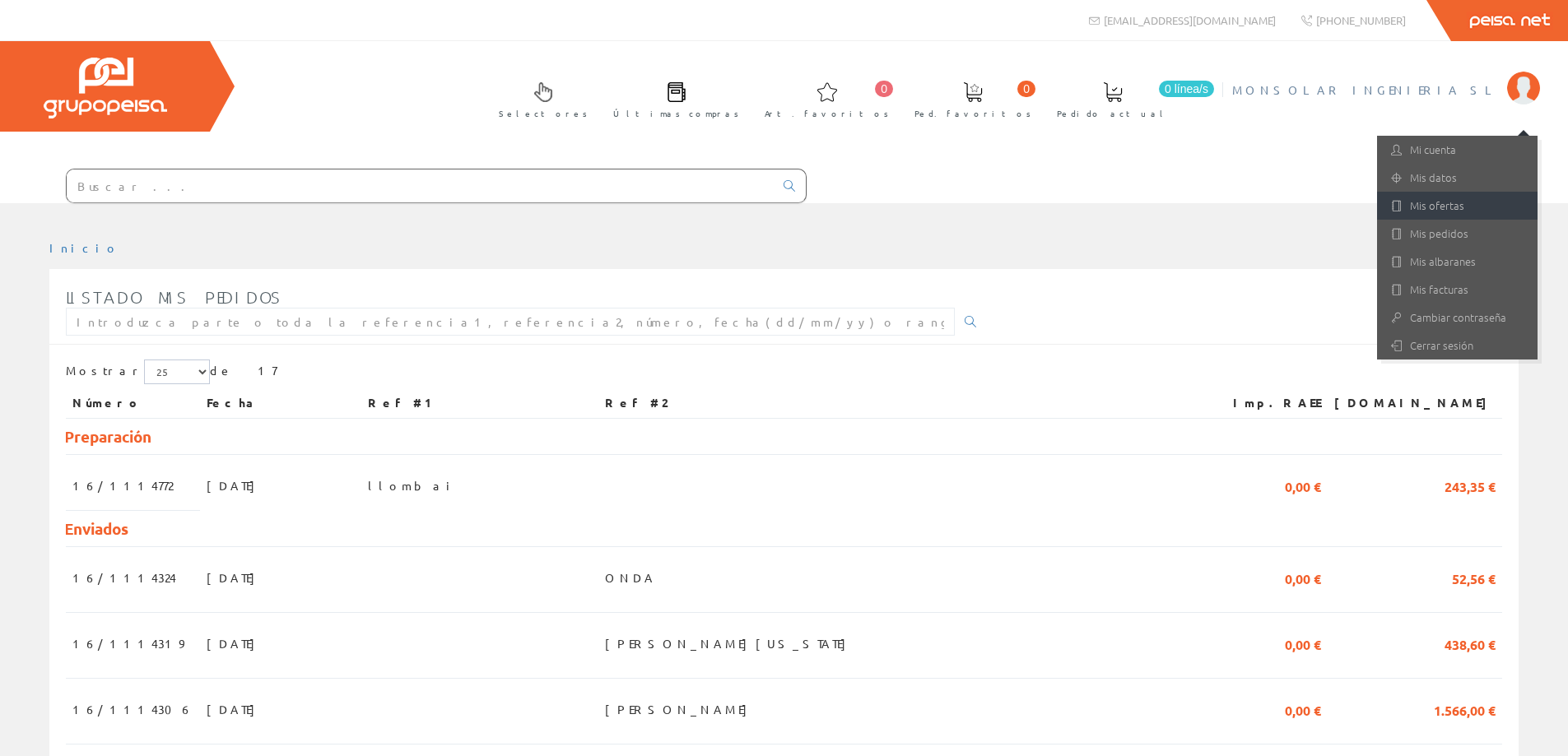
click at [1444, 202] on link "Mis ofertas" at bounding box center [1457, 205] width 161 height 28
